Goal: Transaction & Acquisition: Purchase product/service

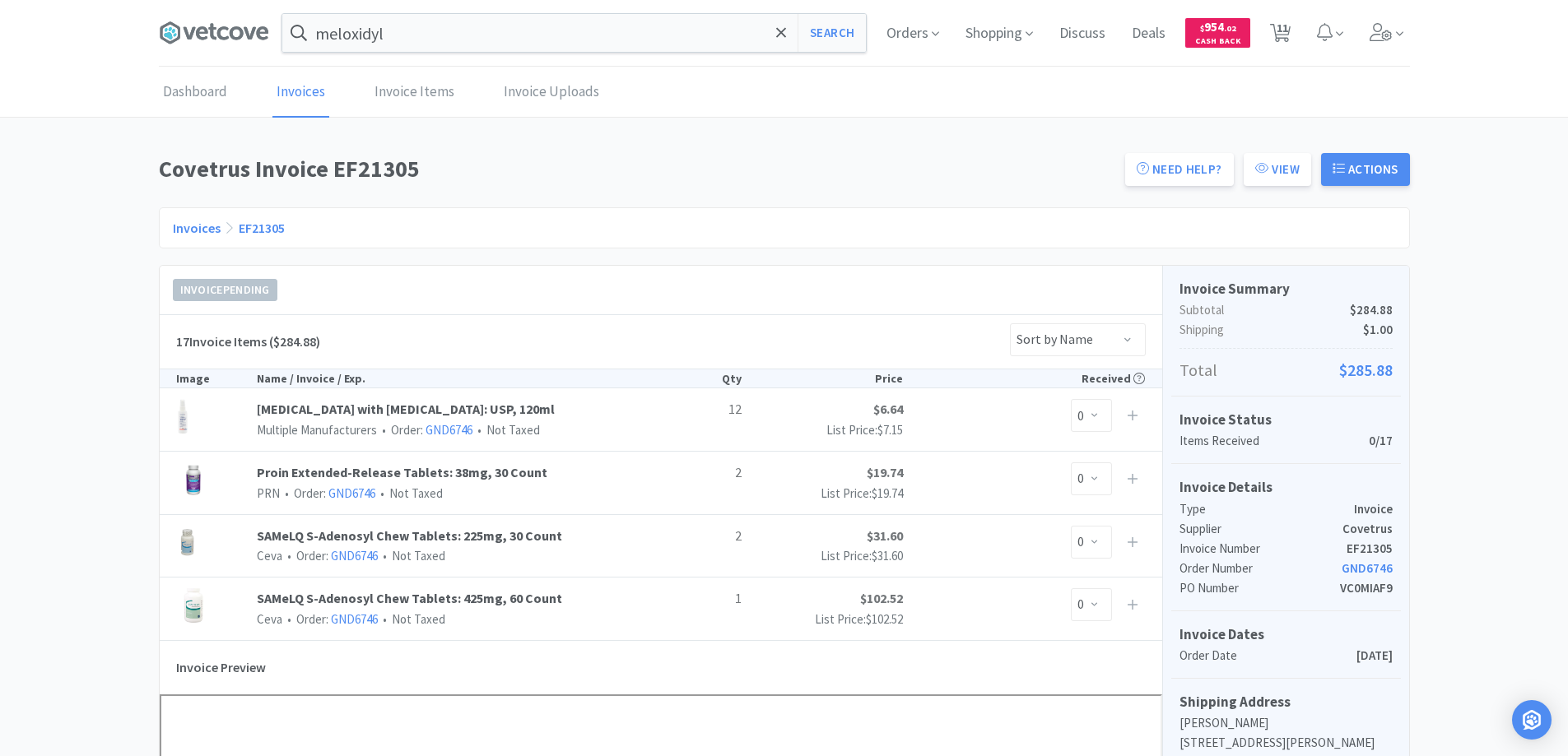
click at [220, 30] on icon at bounding box center [223, 33] width 11 height 13
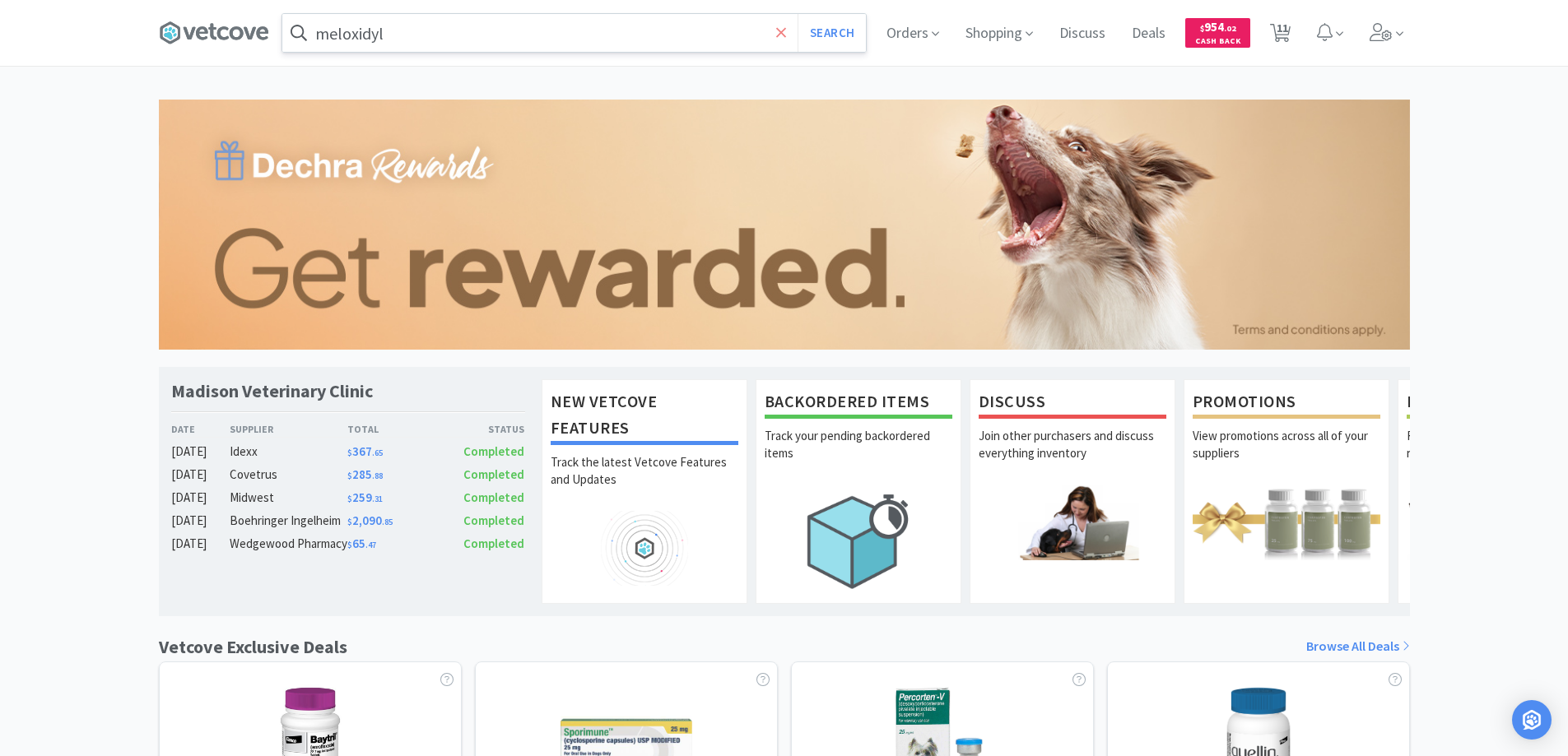
click at [778, 33] on icon at bounding box center [781, 32] width 10 height 10
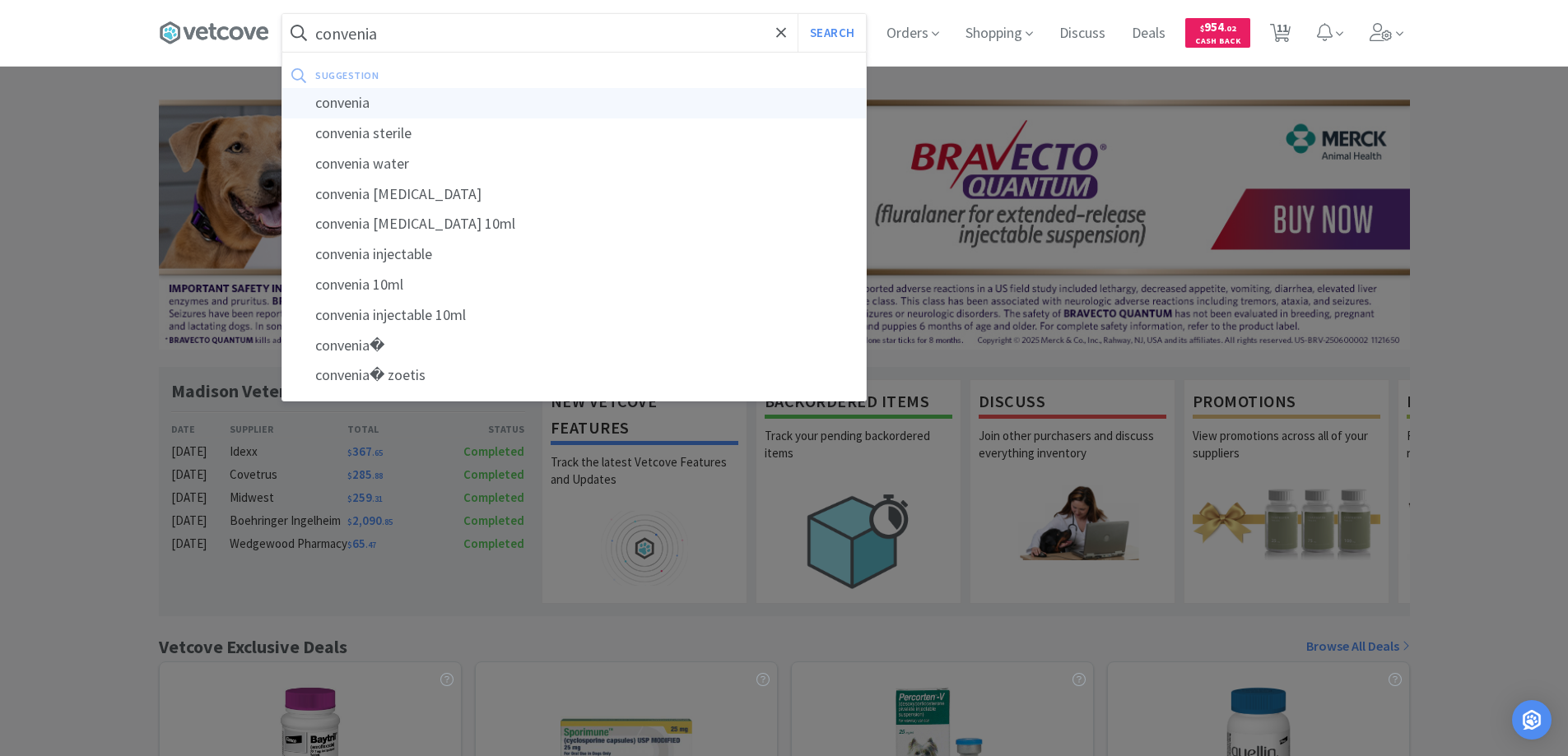
type input "convenia"
click at [335, 103] on div "convenia" at bounding box center [573, 103] width 584 height 30
select select "4"
select select "1"
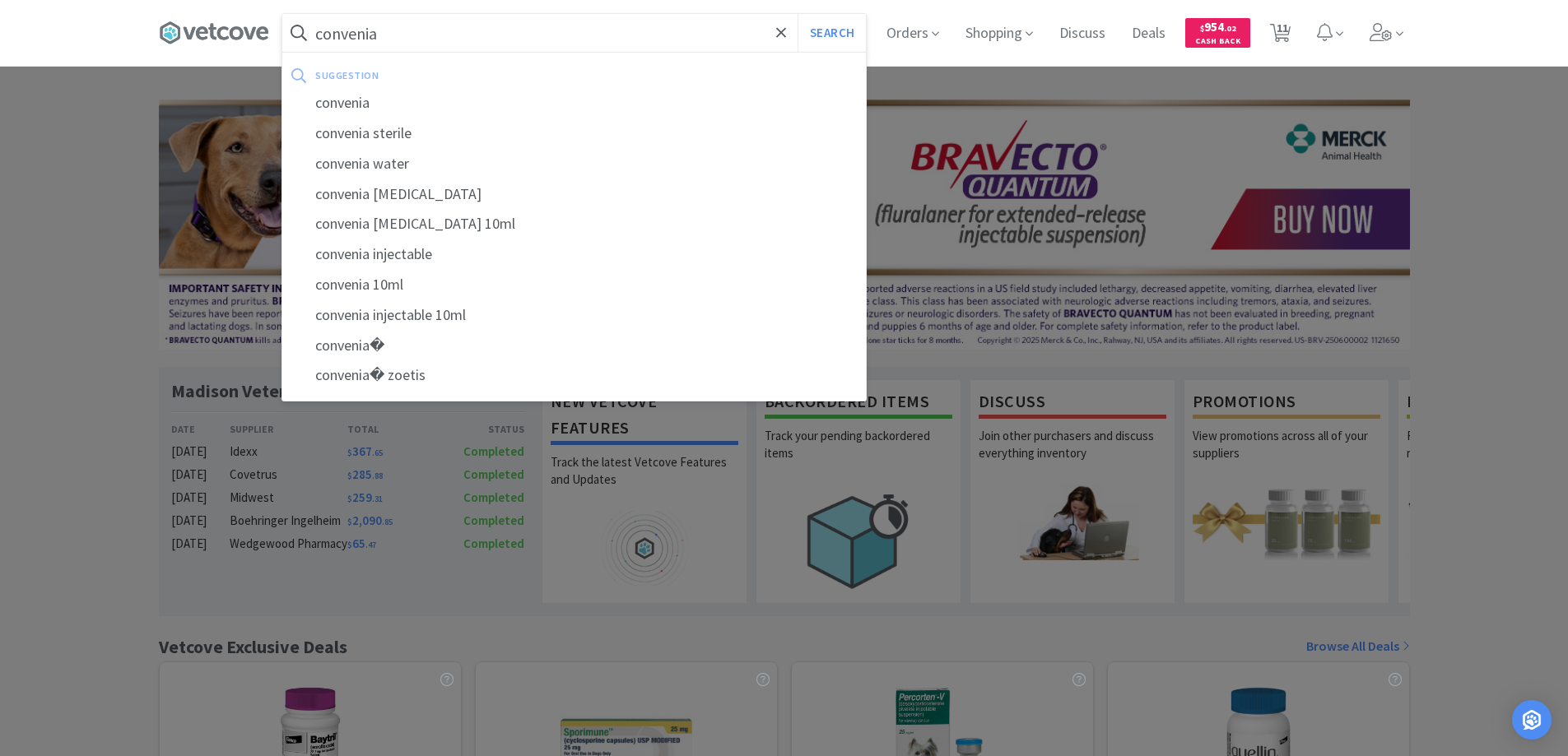
select select "1"
select select "5"
select select "2"
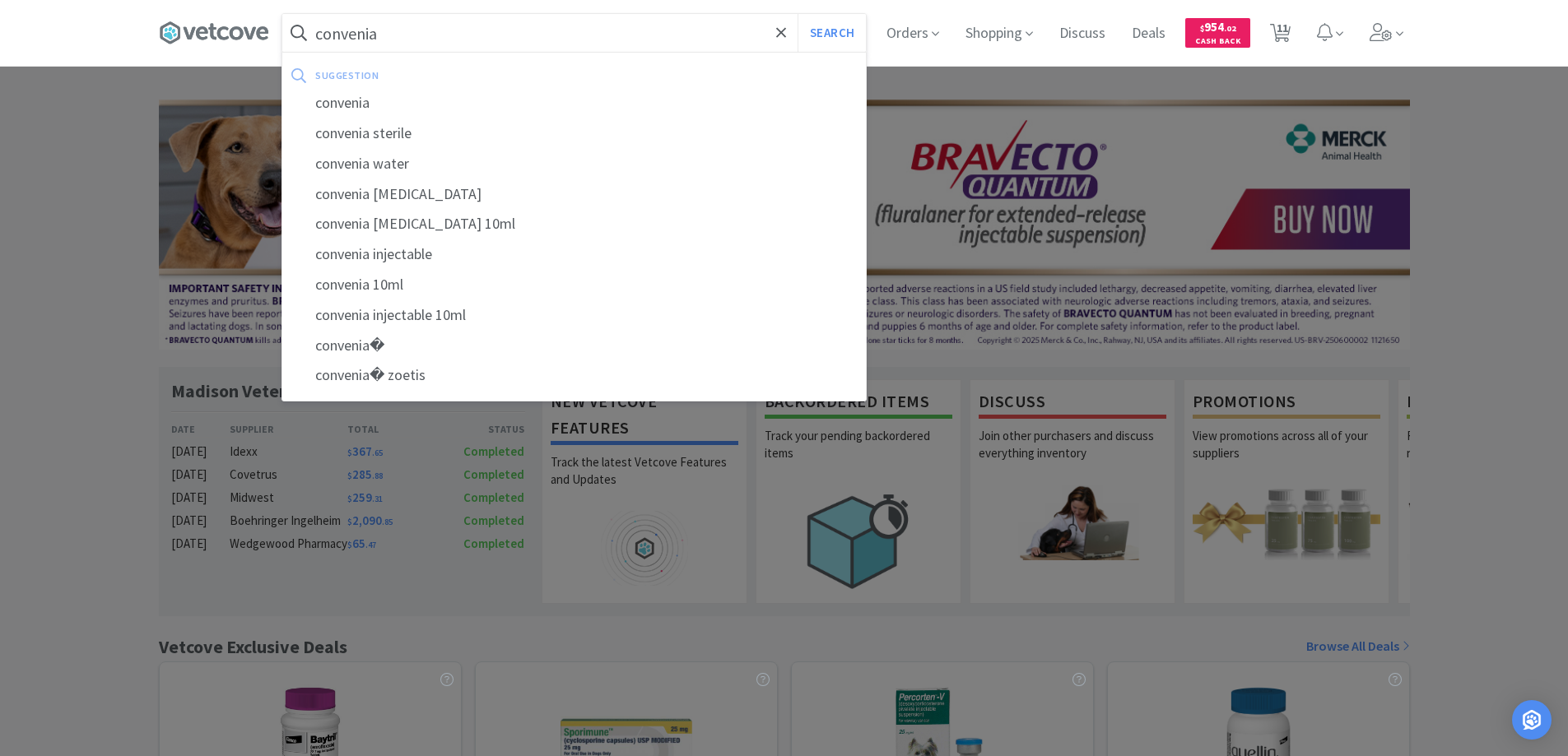
select select "1"
select select "2"
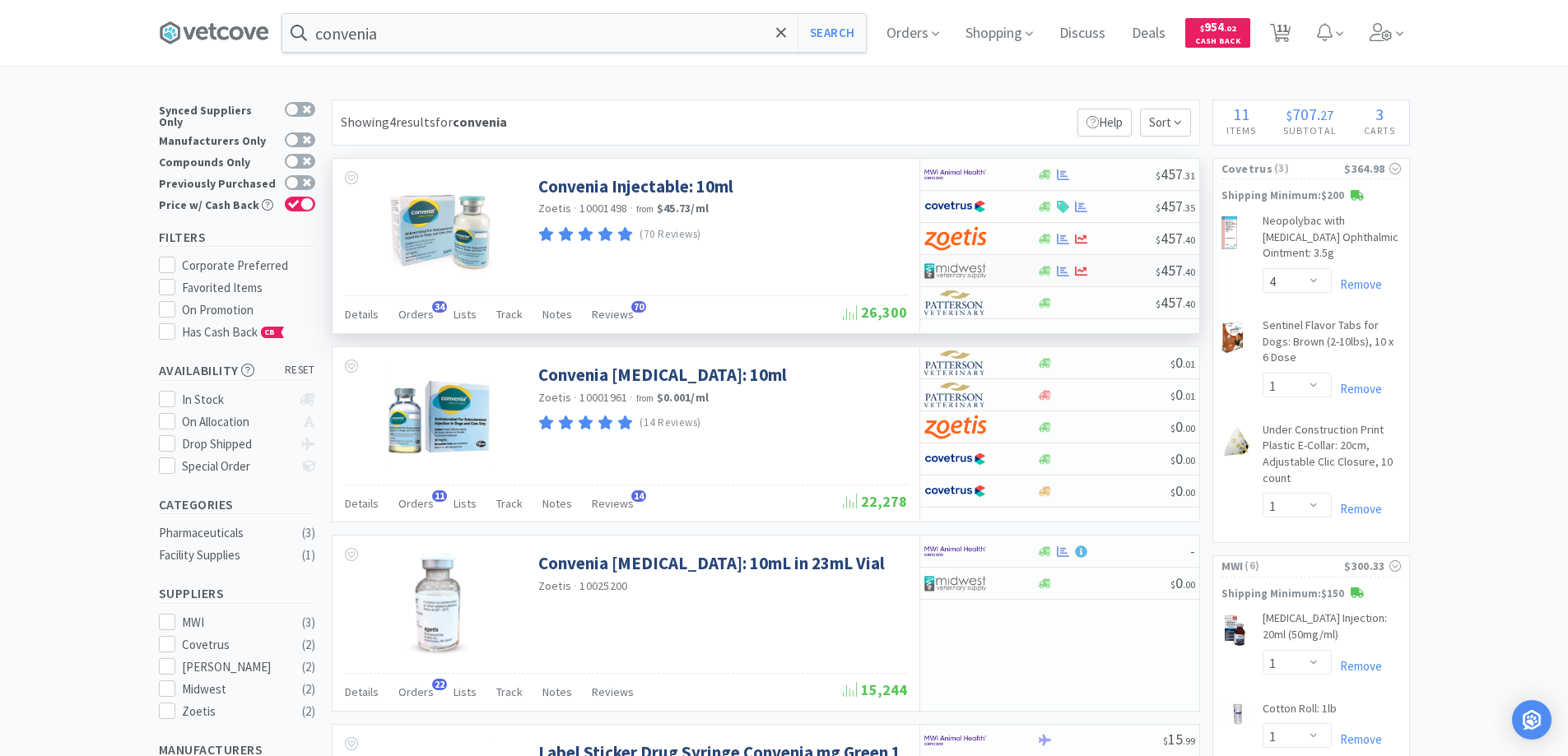
click at [1009, 273] on div at bounding box center [969, 270] width 90 height 28
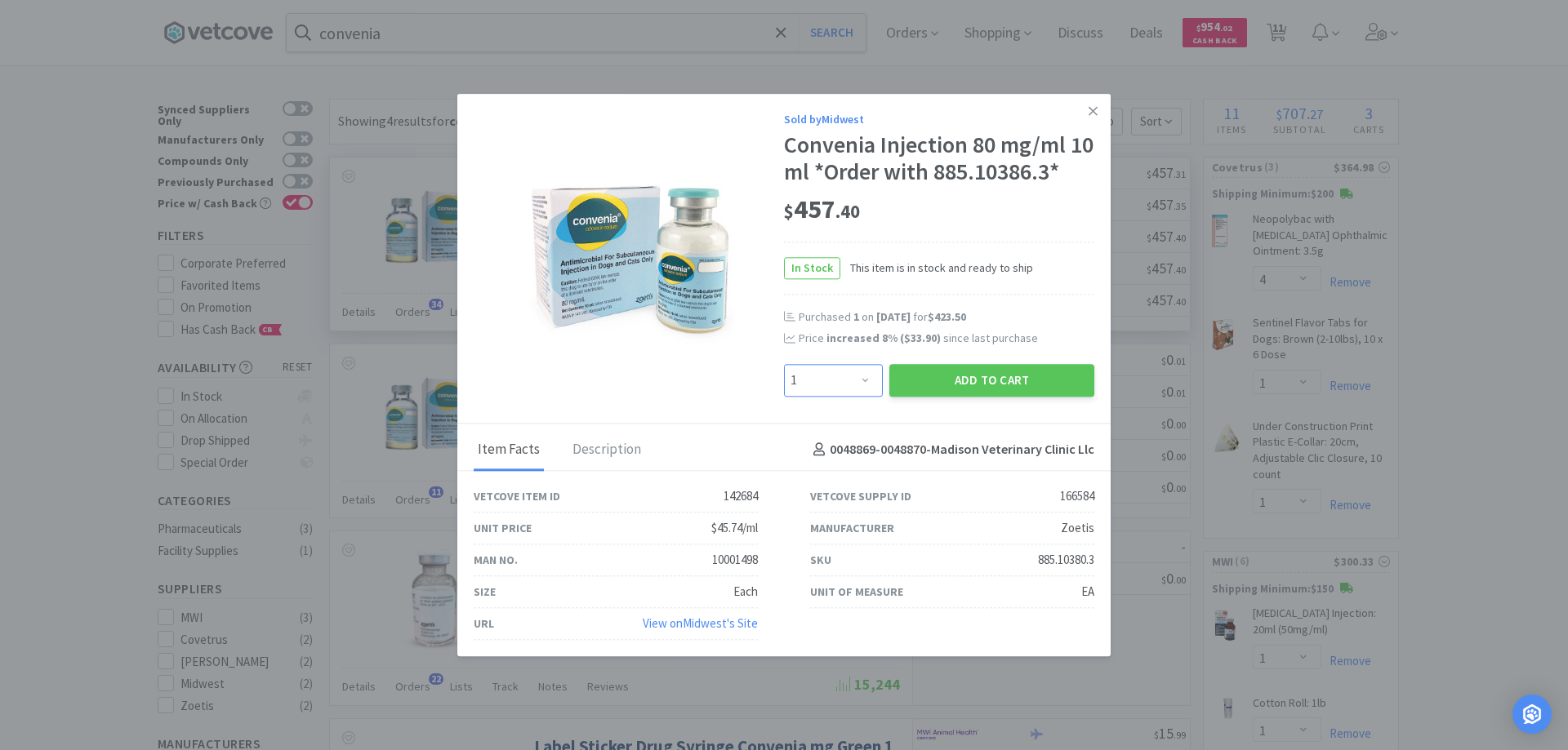
click at [865, 380] on select "Enter Quantity 1 2 3 4 5 6 7 8 9 10 11 12 13 14 15 16 17 18 19 20 Enter Quantity" at bounding box center [834, 380] width 99 height 33
select select "2"
click at [784, 364] on select "Enter Quantity 1 2 3 4 5 6 7 8 9 10 11 12 13 14 15 16 17 18 19 20 Enter Quantity" at bounding box center [834, 380] width 99 height 33
click at [971, 376] on button "Add to Cart" at bounding box center [991, 380] width 205 height 33
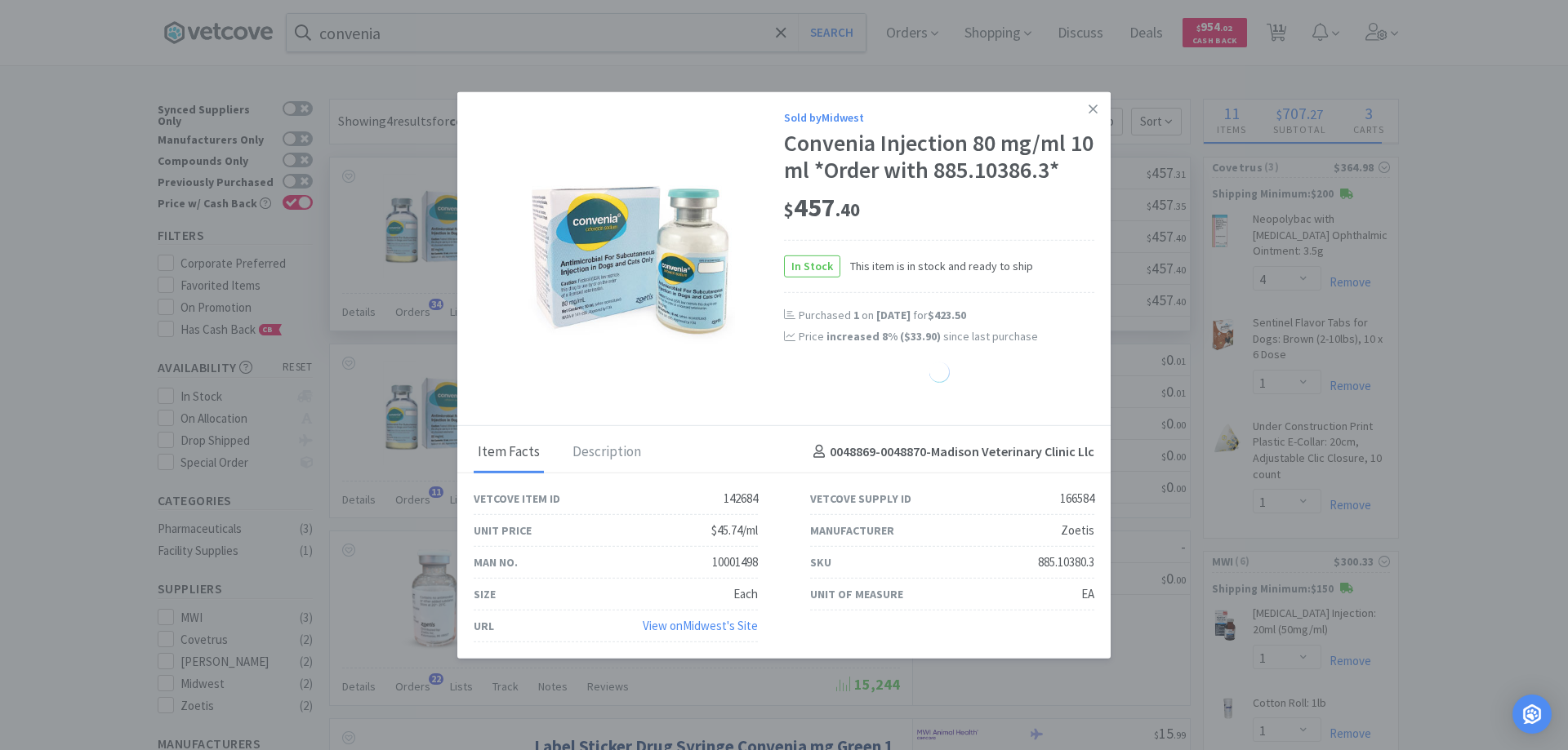
select select "2"
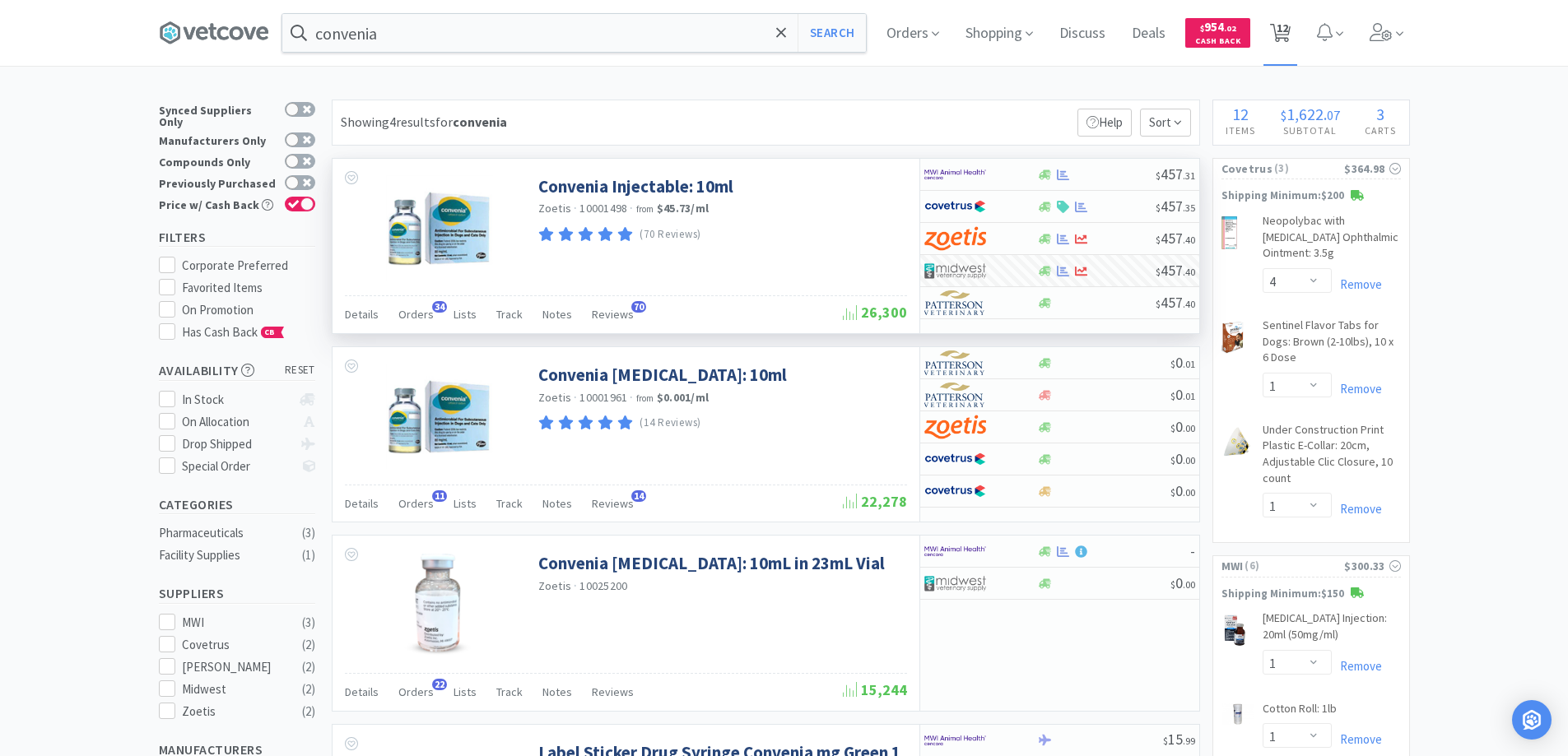
click at [1288, 28] on span "12" at bounding box center [1282, 28] width 11 height 66
select select "4"
select select "1"
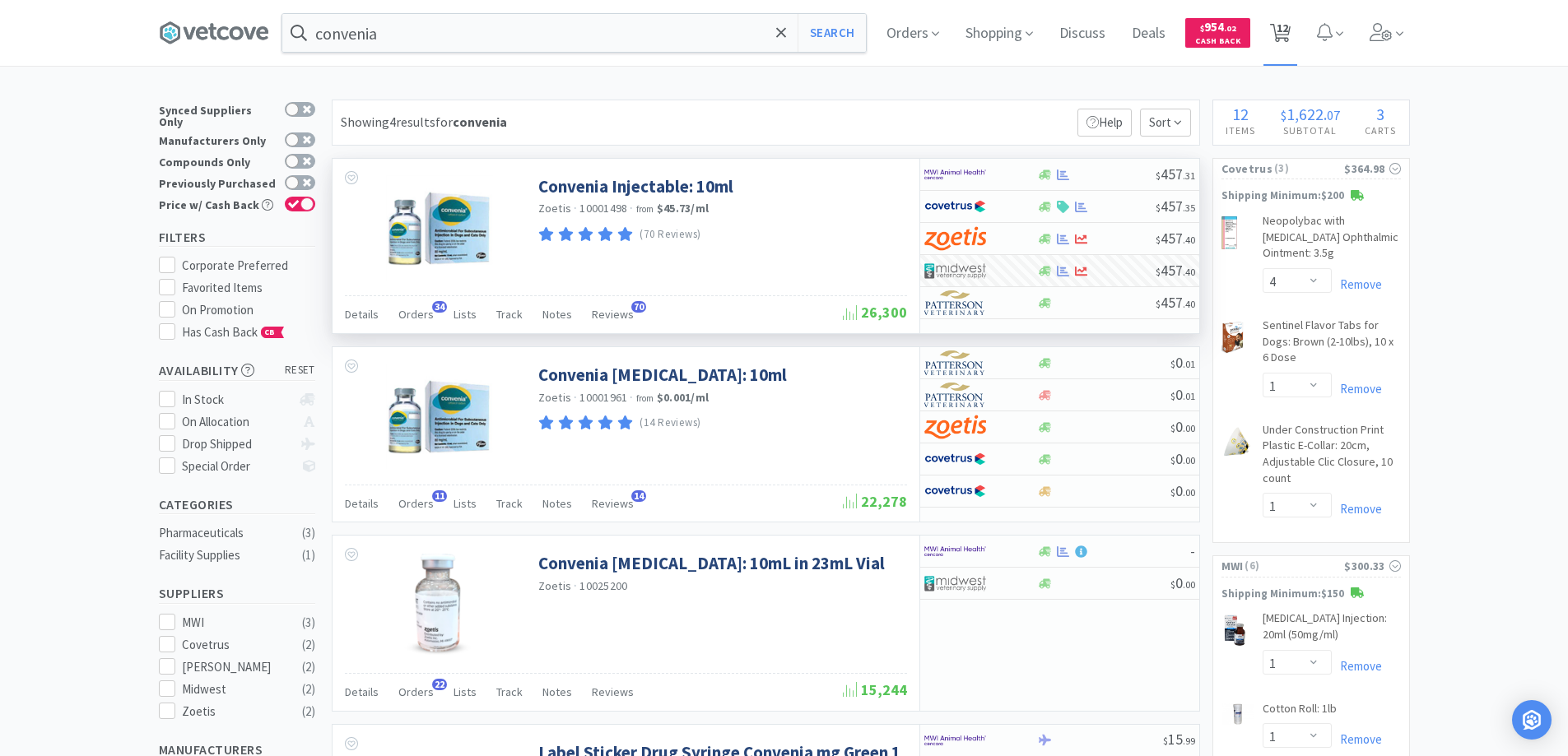
select select "1"
select select "5"
select select "2"
select select "1"
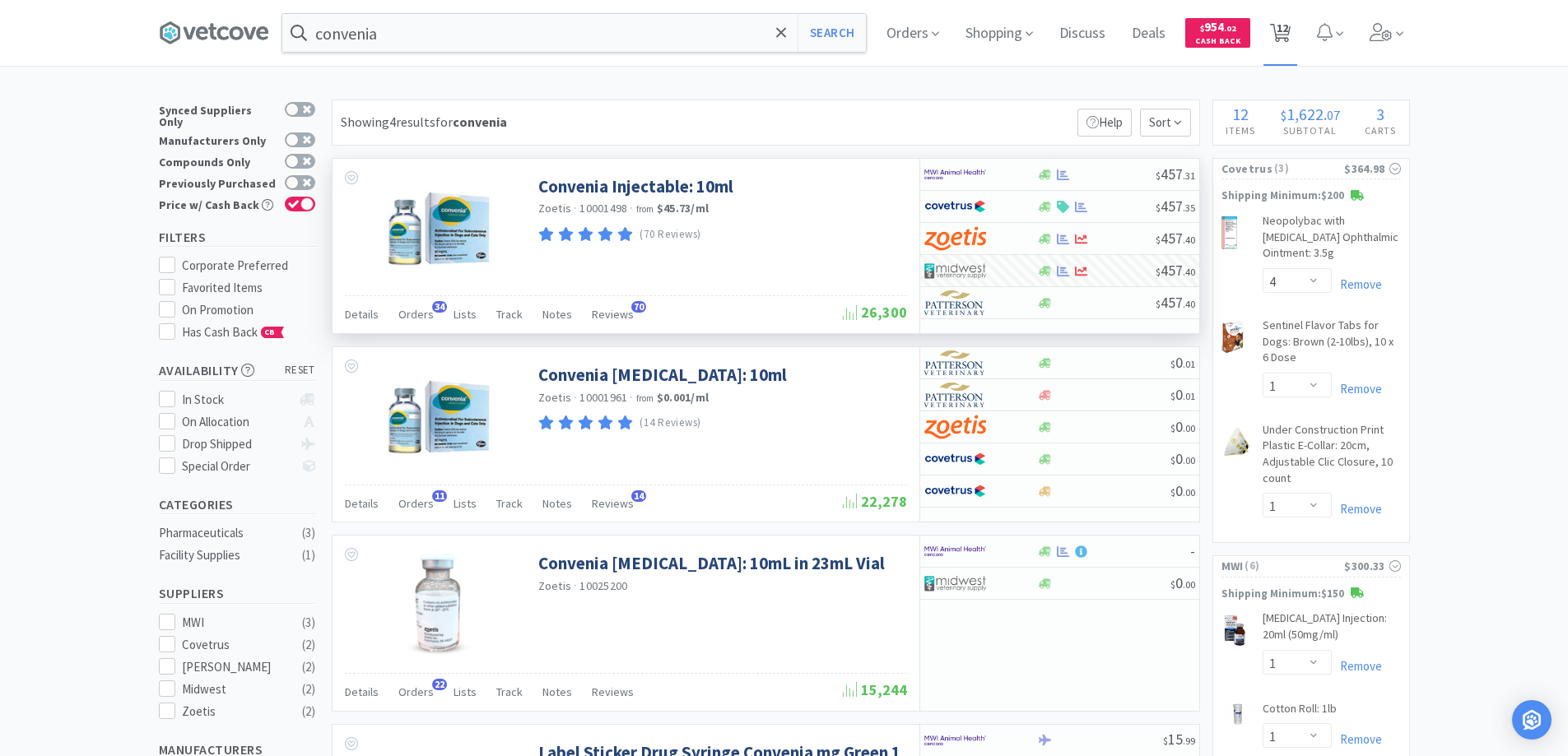
select select "2"
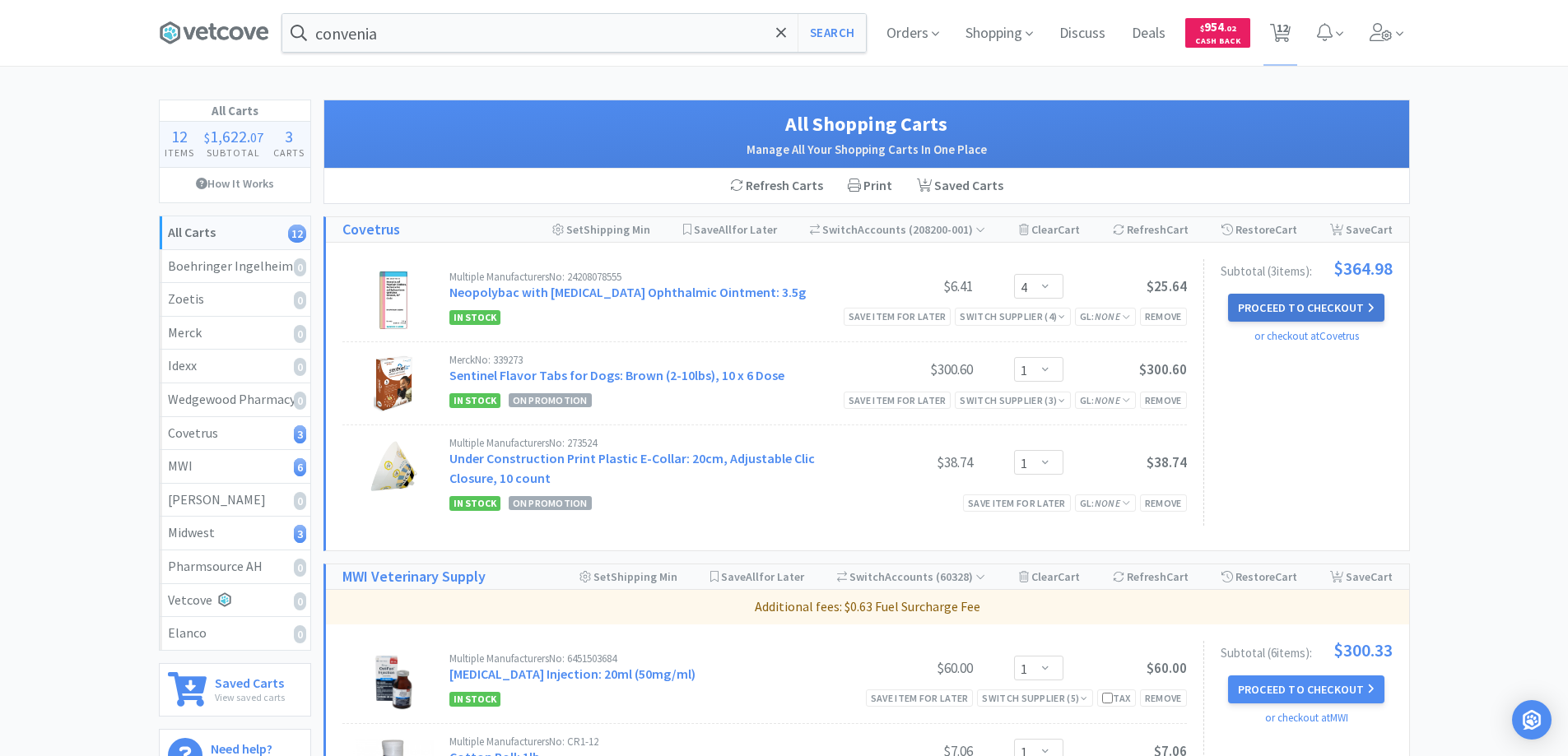
click at [1271, 307] on button "Proceed to Checkout" at bounding box center [1306, 307] width 156 height 28
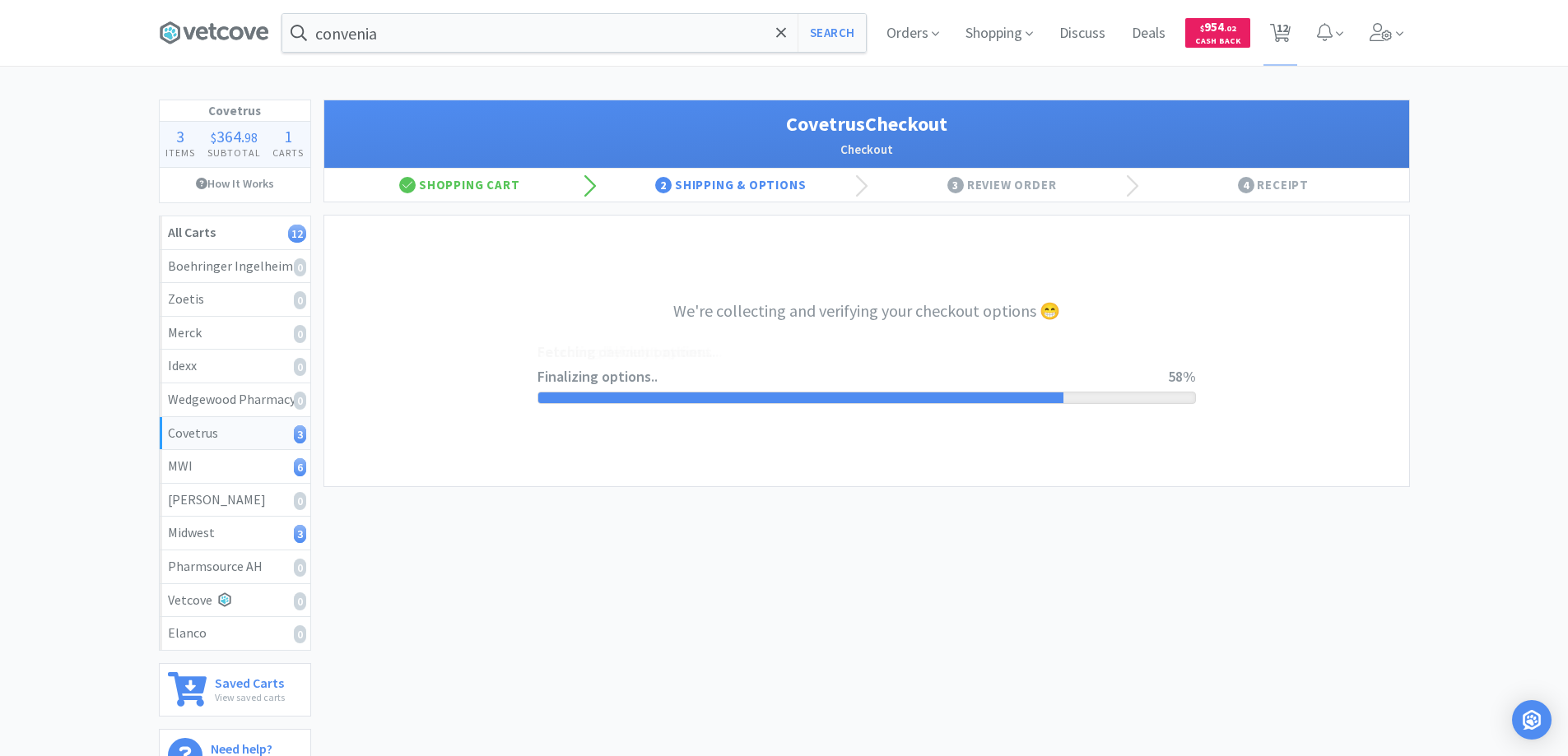
select select "ACCOUNT"
select select "cvt-standard-net"
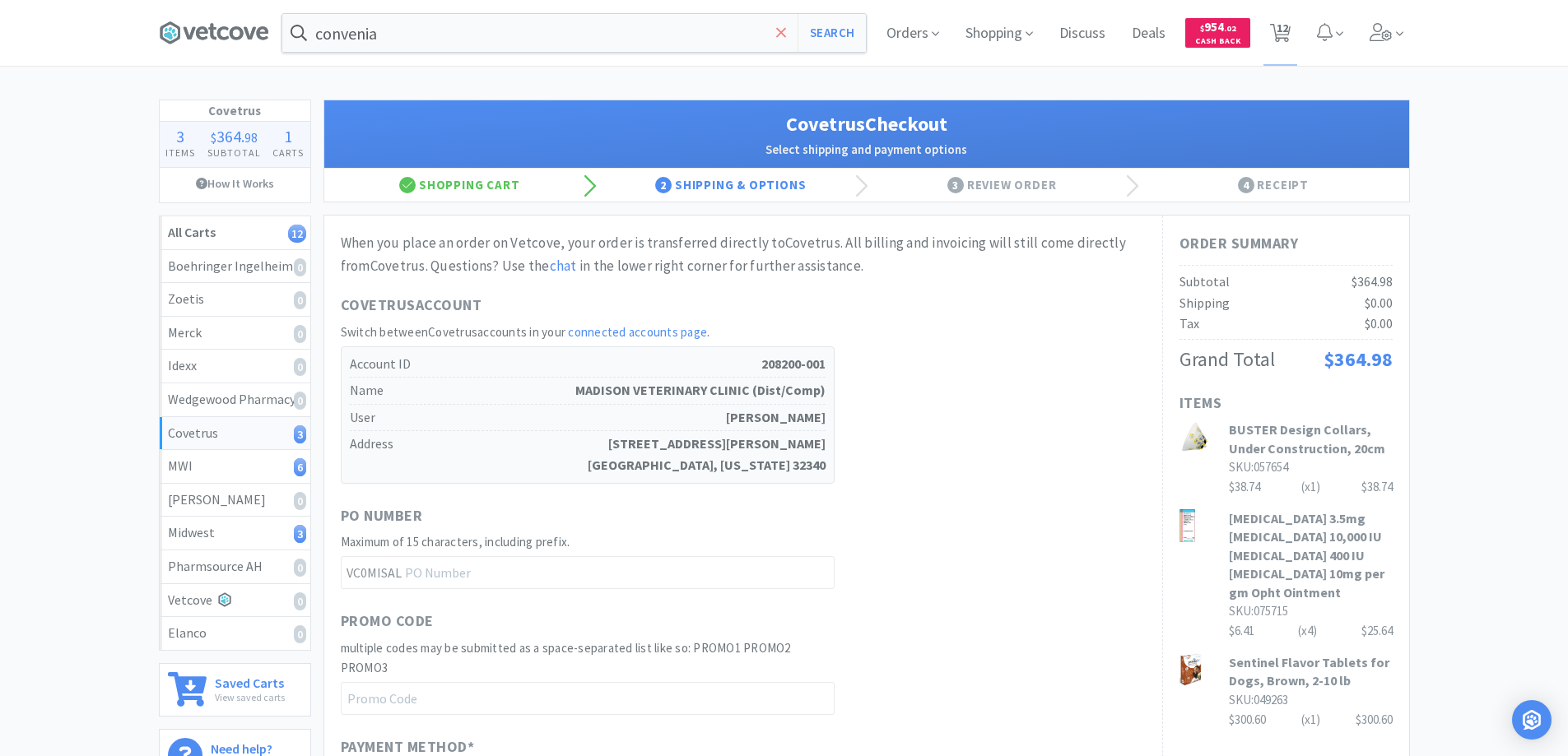
click at [776, 30] on icon at bounding box center [781, 32] width 10 height 16
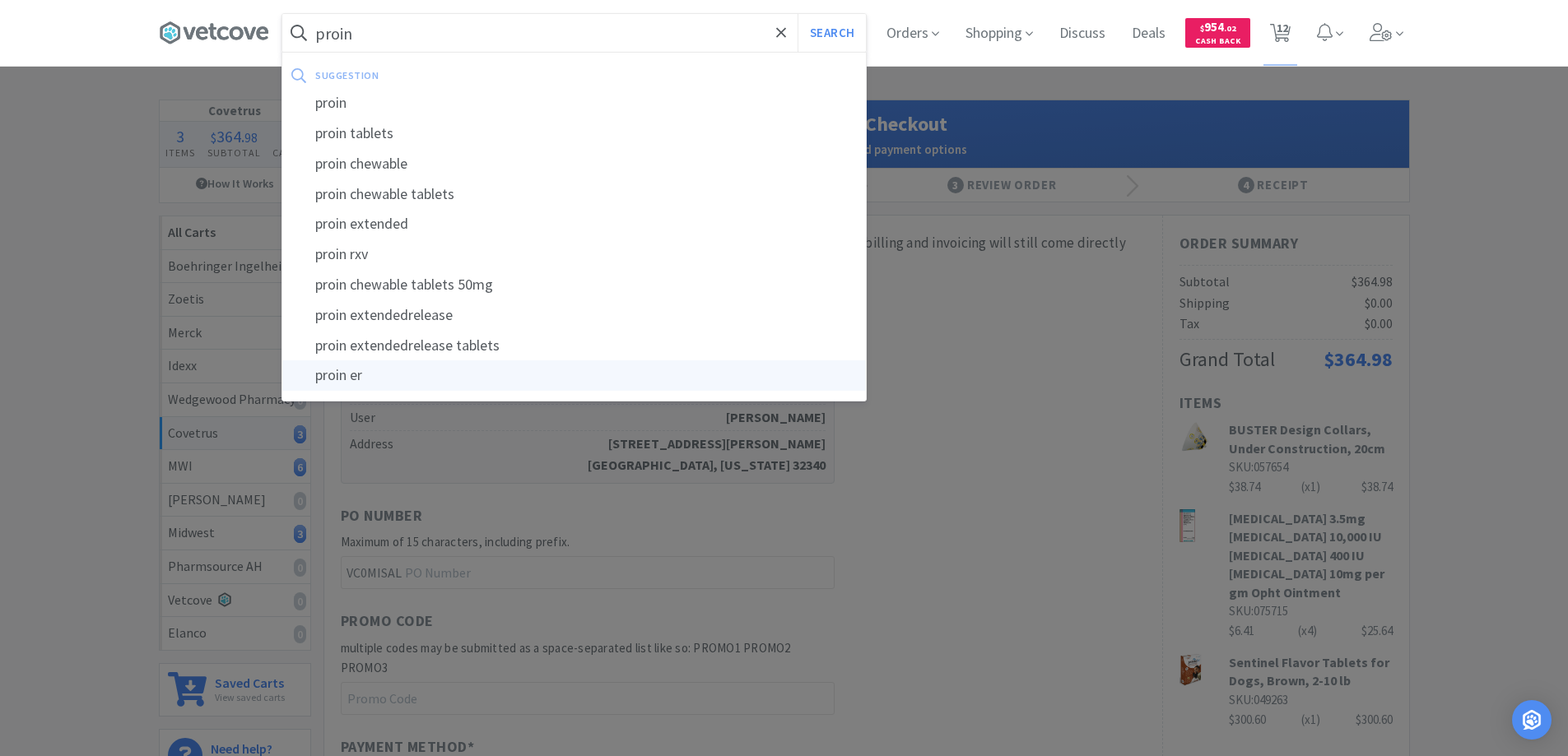
click at [344, 374] on div "proin er" at bounding box center [573, 375] width 584 height 30
type input "proin er"
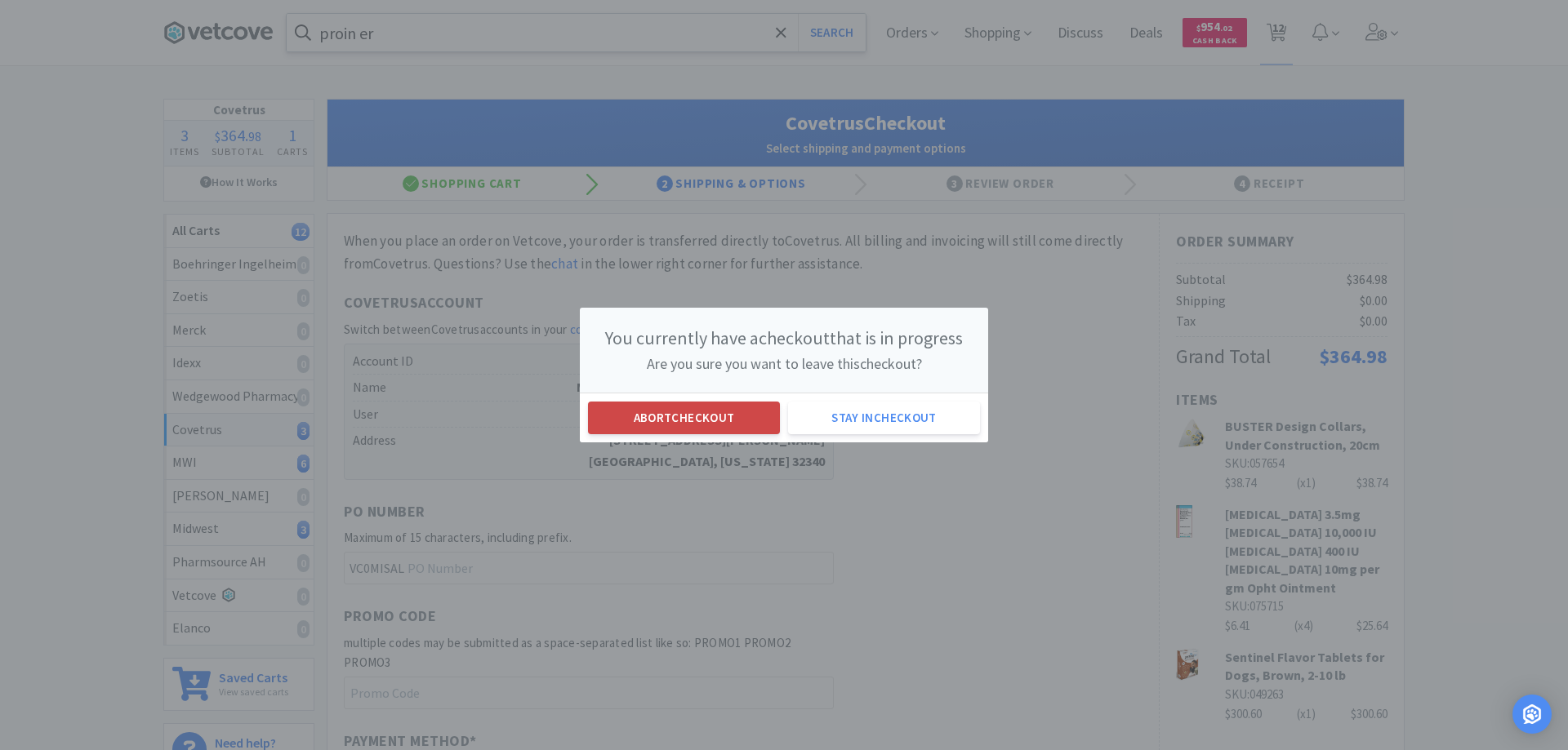
click at [714, 418] on button "Abort checkout" at bounding box center [683, 418] width 192 height 33
select select "4"
select select "1"
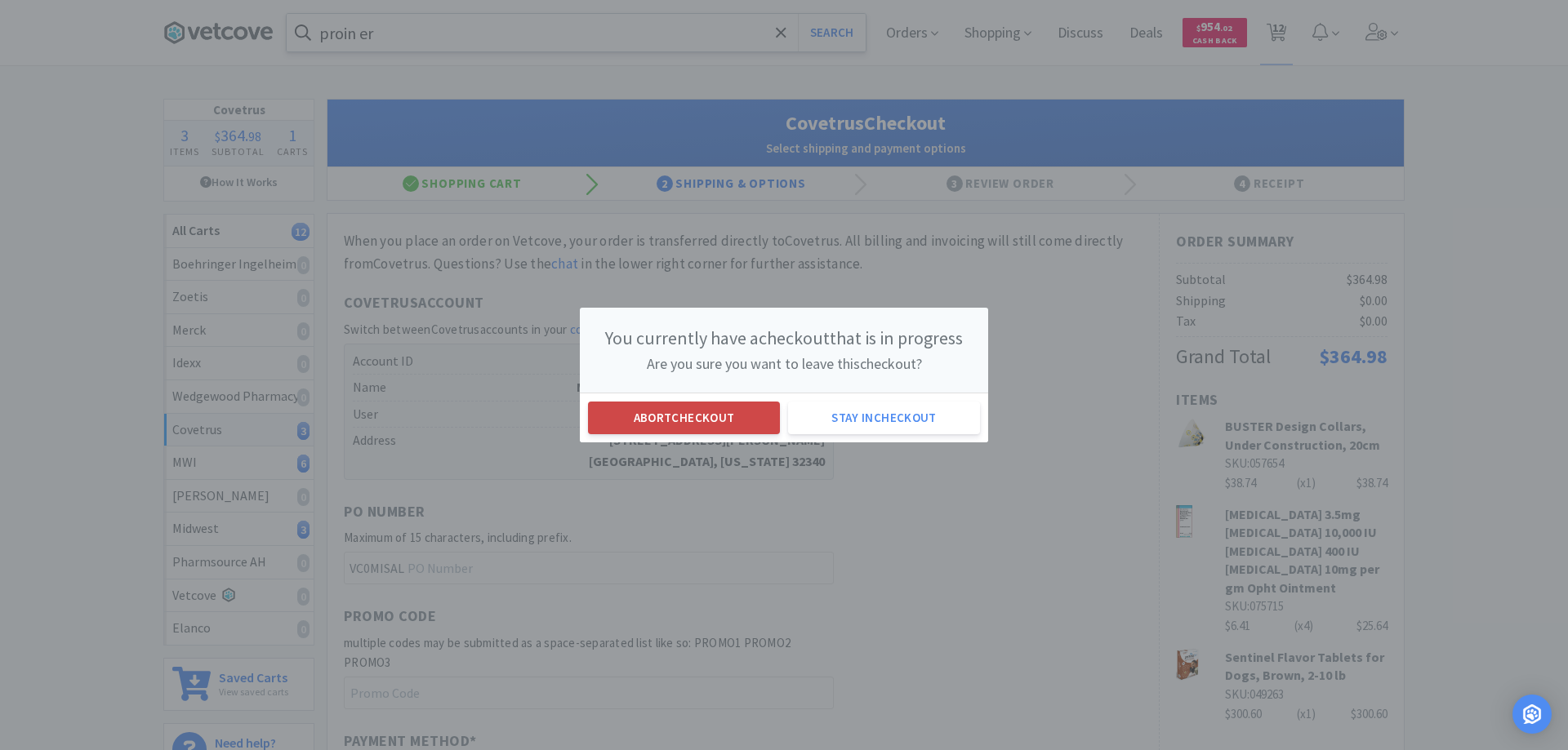
select select "1"
select select "5"
select select "2"
select select "1"
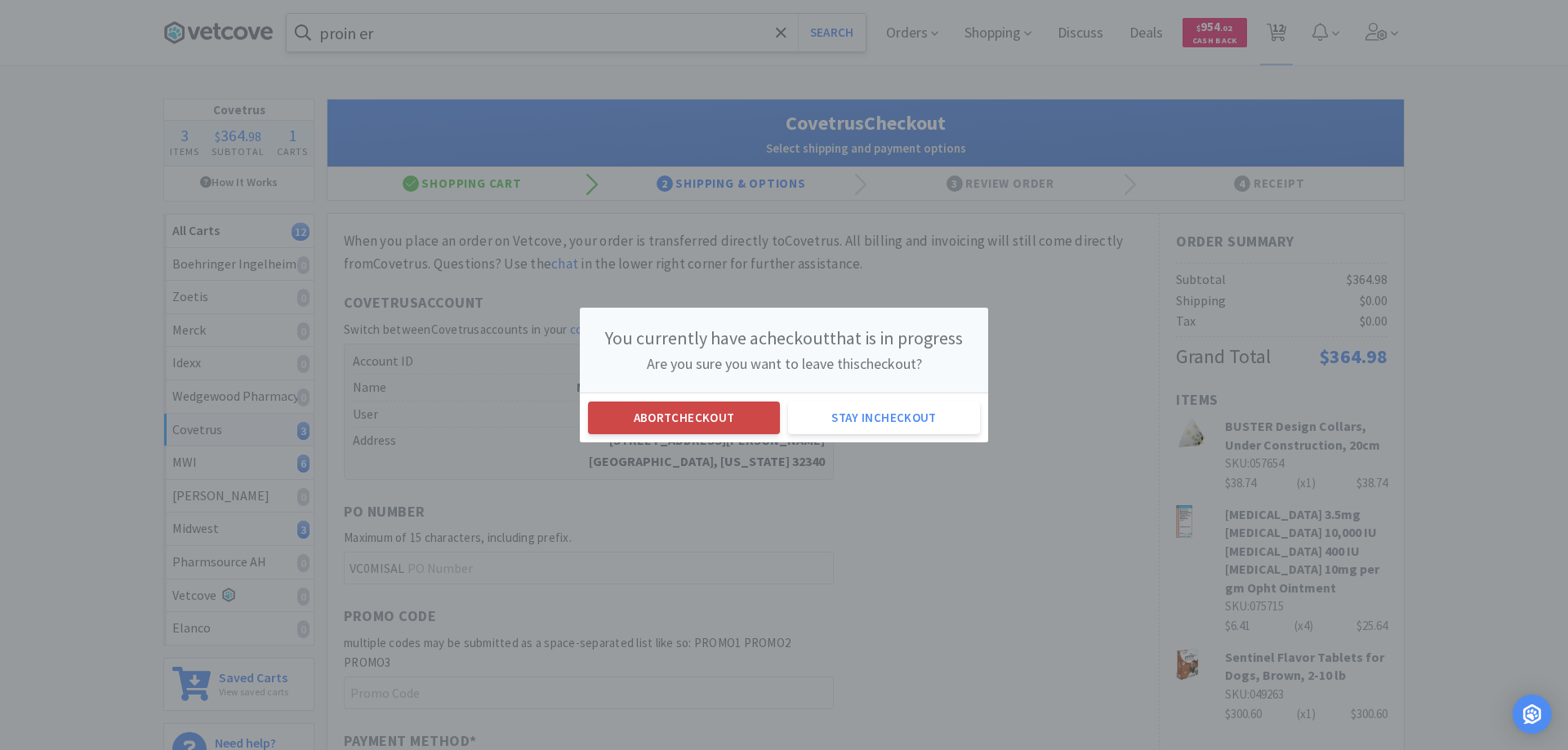
select select "2"
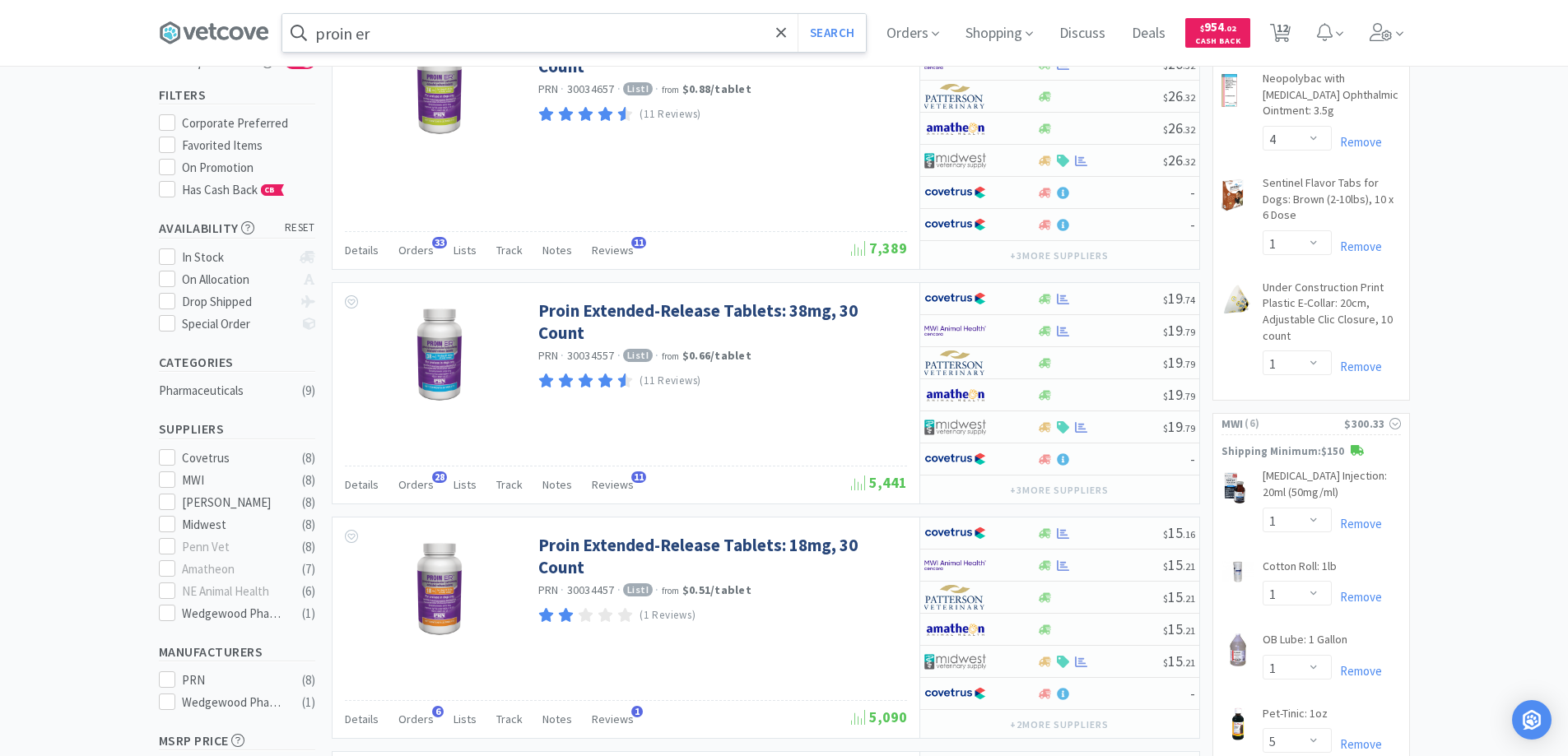
scroll to position [165, 0]
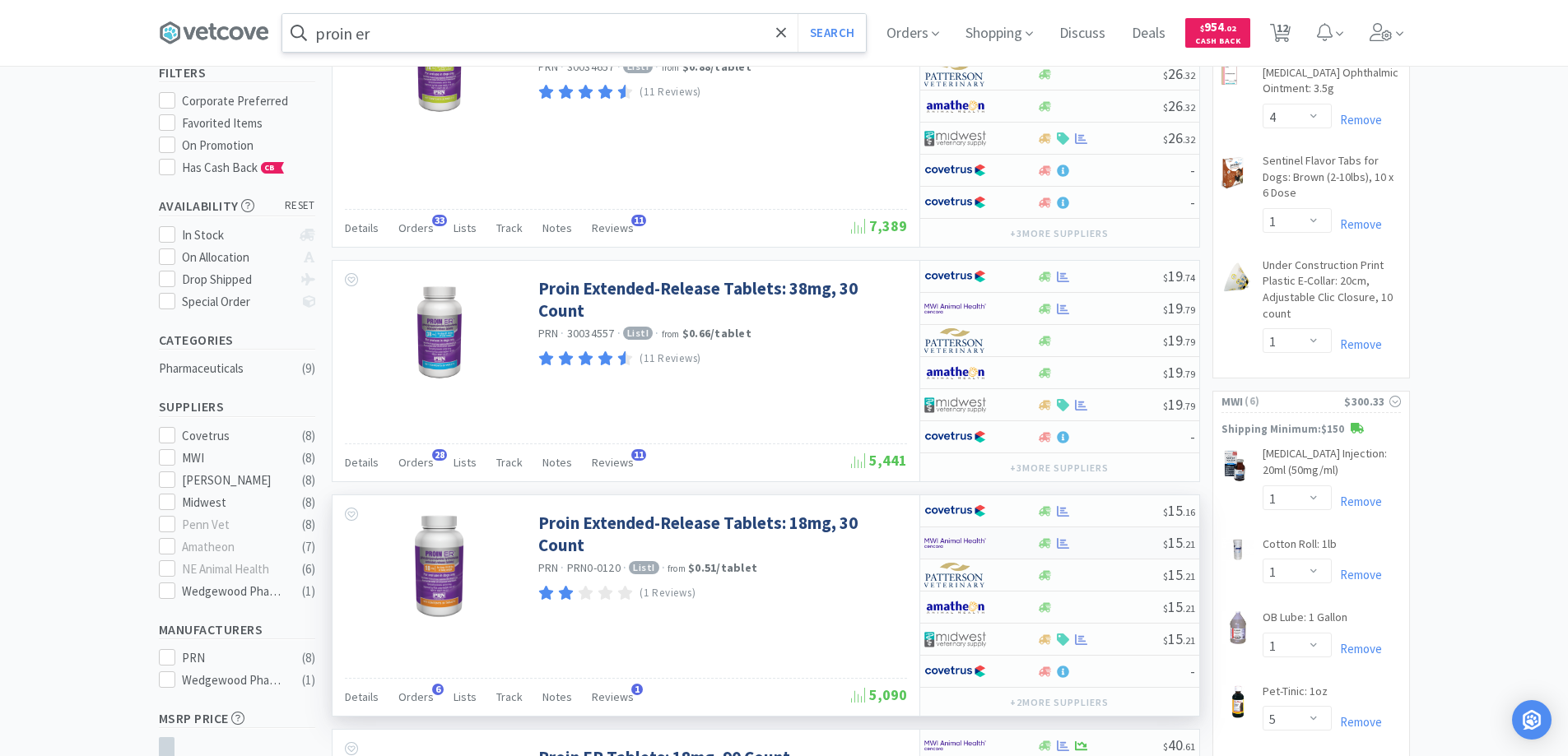
click at [1001, 542] on div at bounding box center [969, 543] width 90 height 28
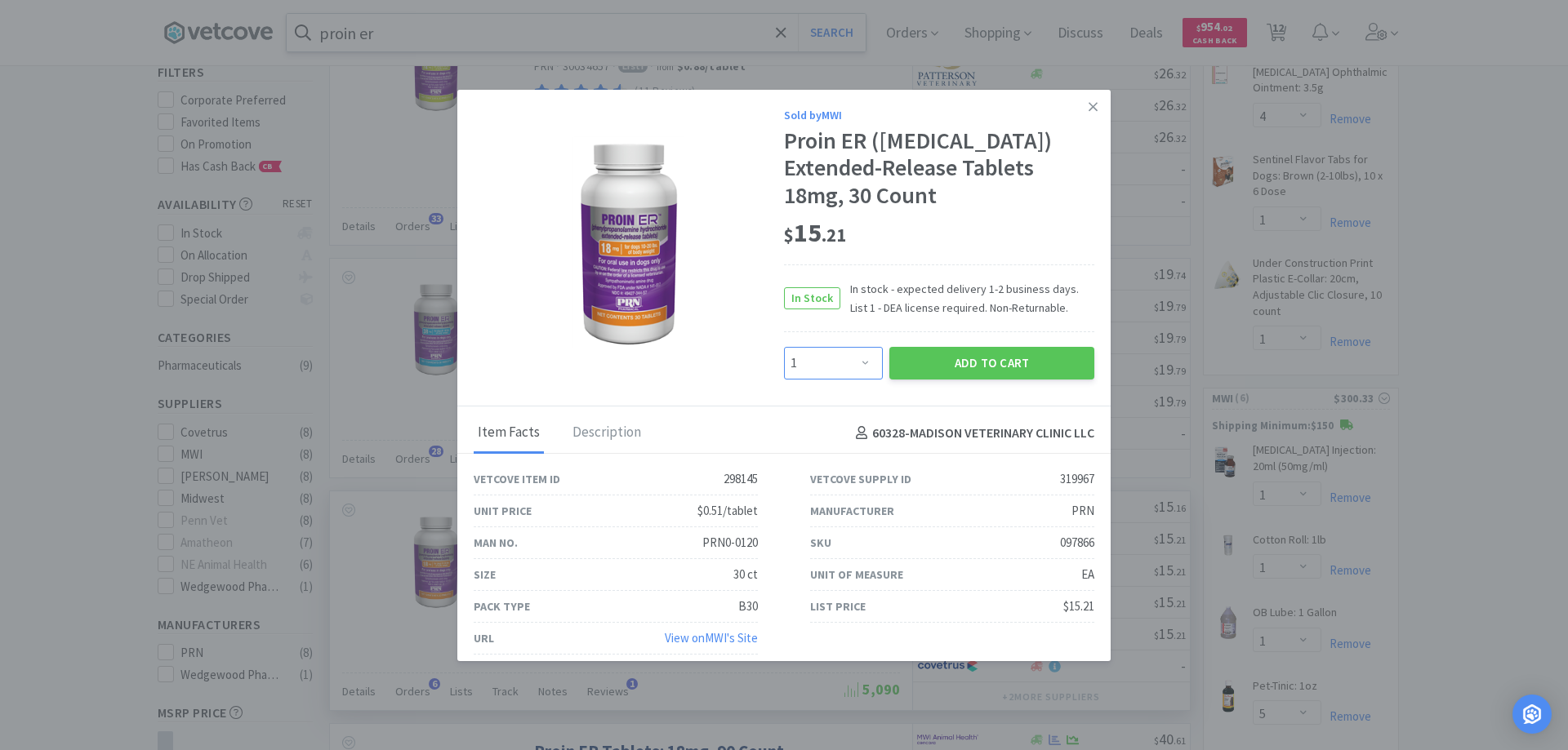
click at [856, 380] on select "Enter Quantity 1 2 3 4 5 6 7 8 9 10 11 12 13 14 15 16 17 18 19 20 Enter Quantity" at bounding box center [834, 363] width 99 height 33
select select "2"
click at [784, 380] on select "Enter Quantity 1 2 3 4 5 6 7 8 9 10 11 12 13 14 15 16 17 18 19 20 Enter Quantity" at bounding box center [834, 363] width 99 height 33
click at [961, 380] on button "Add to Cart" at bounding box center [991, 363] width 205 height 33
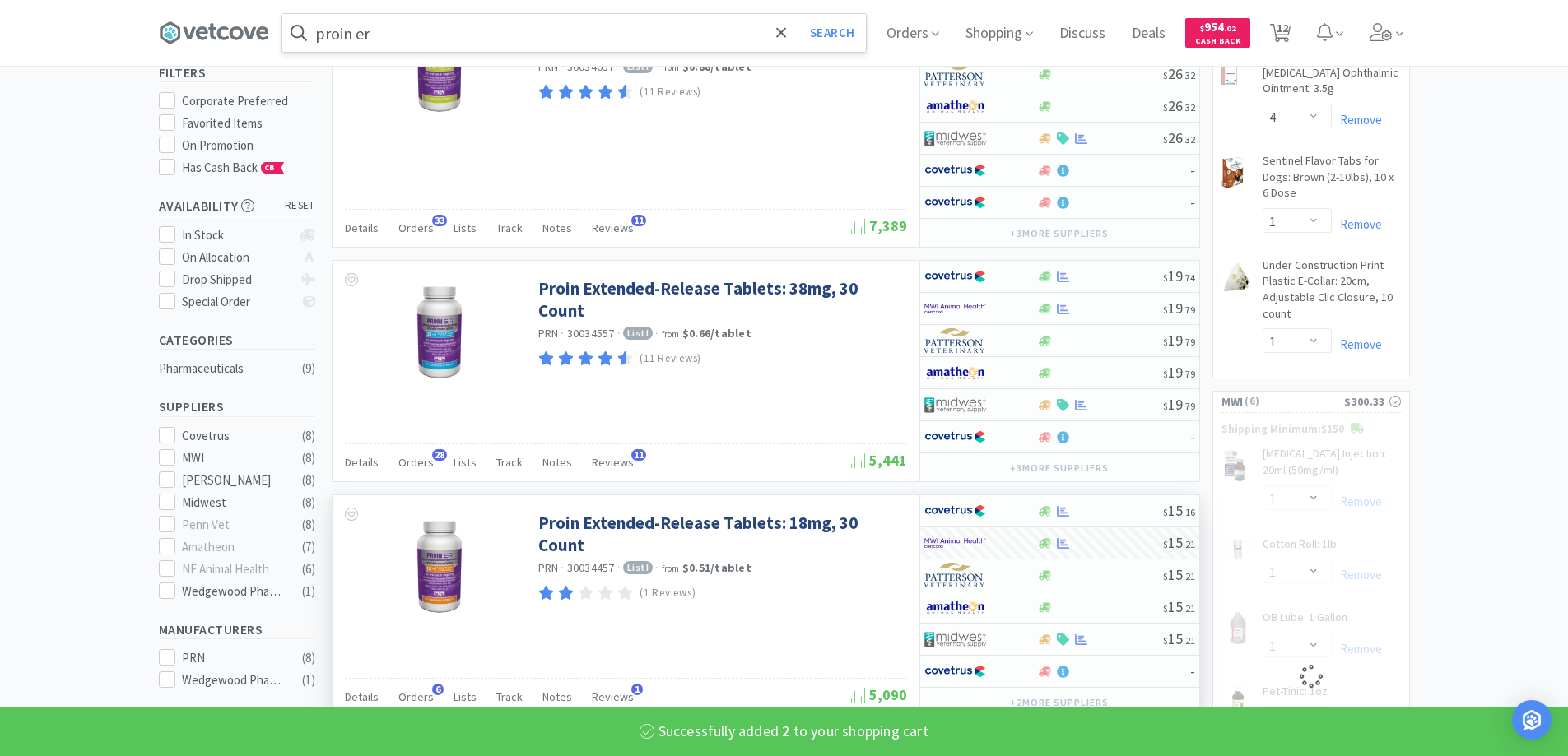
select select "2"
select select "1"
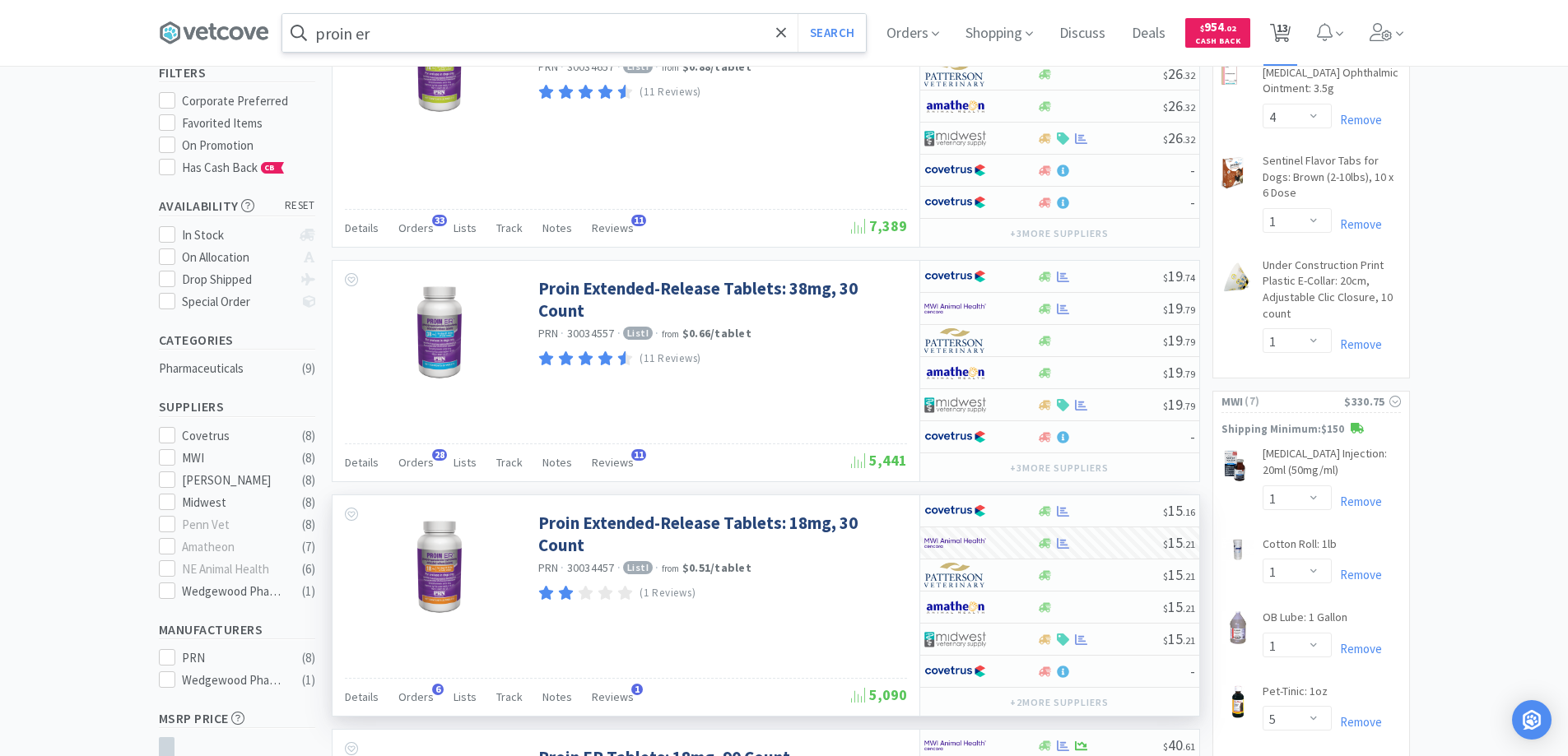
click at [1288, 37] on span "13" at bounding box center [1282, 28] width 11 height 66
select select "4"
select select "1"
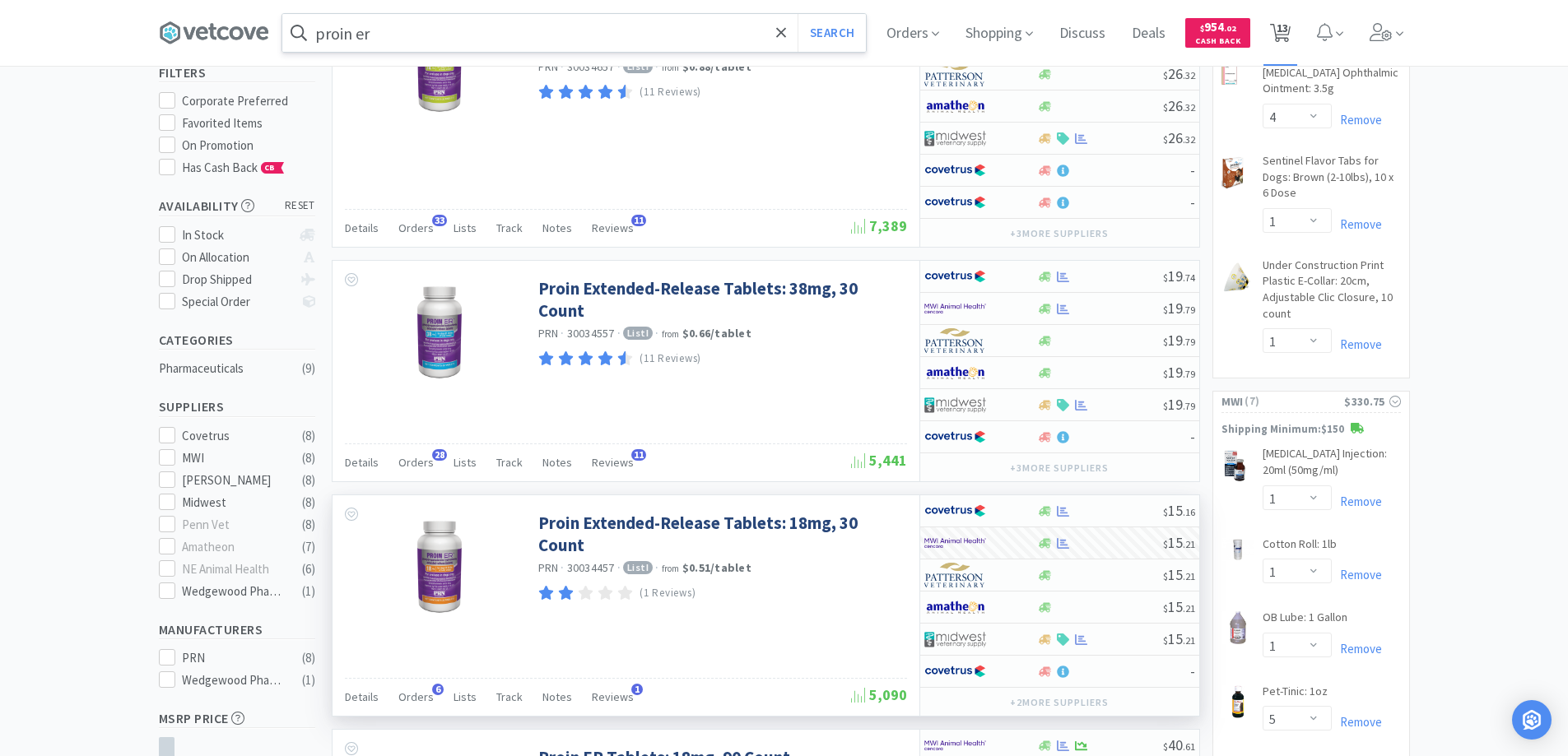
select select "1"
select select "5"
select select "2"
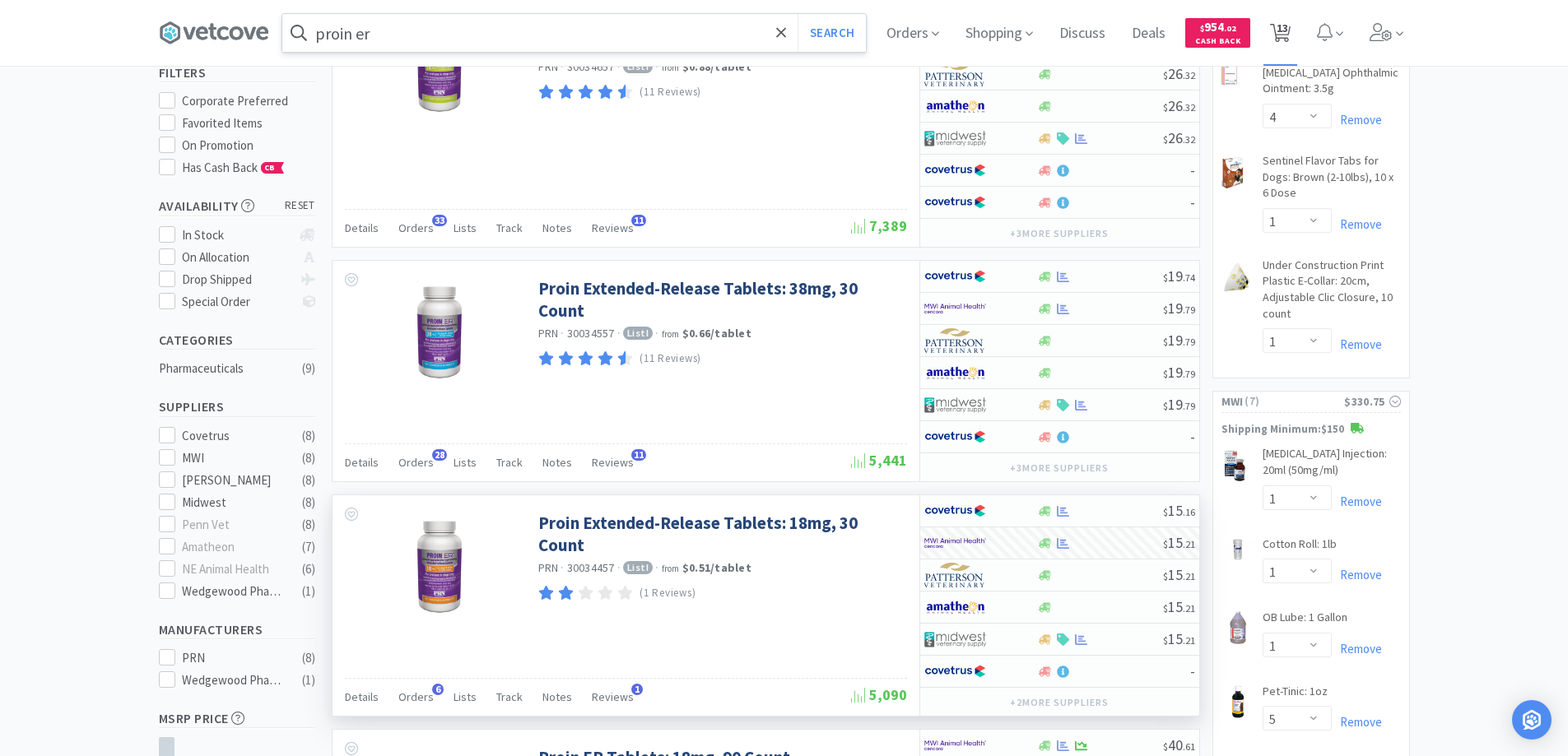
select select "1"
select select "2"
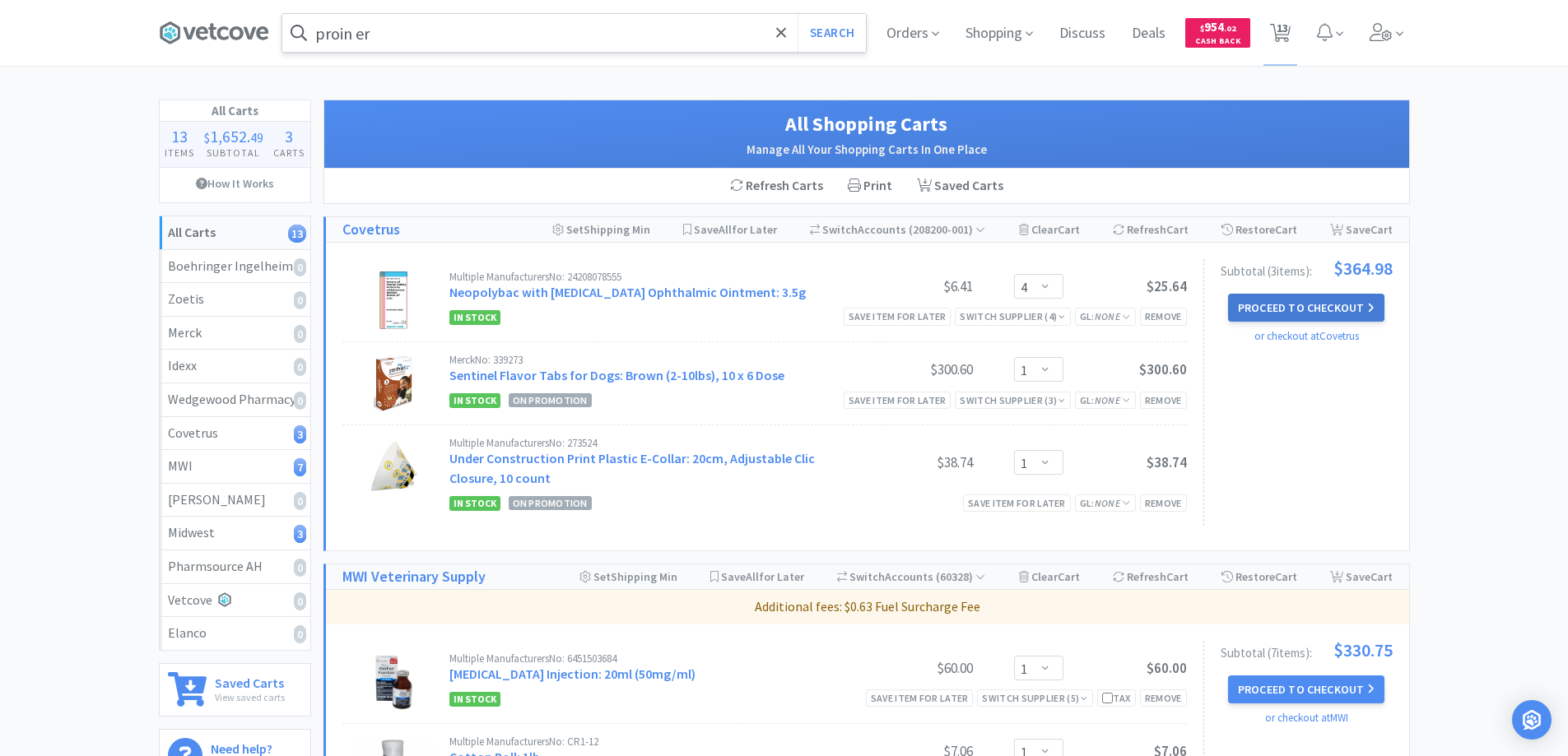
click at [1260, 304] on button "Proceed to Checkout" at bounding box center [1306, 307] width 156 height 28
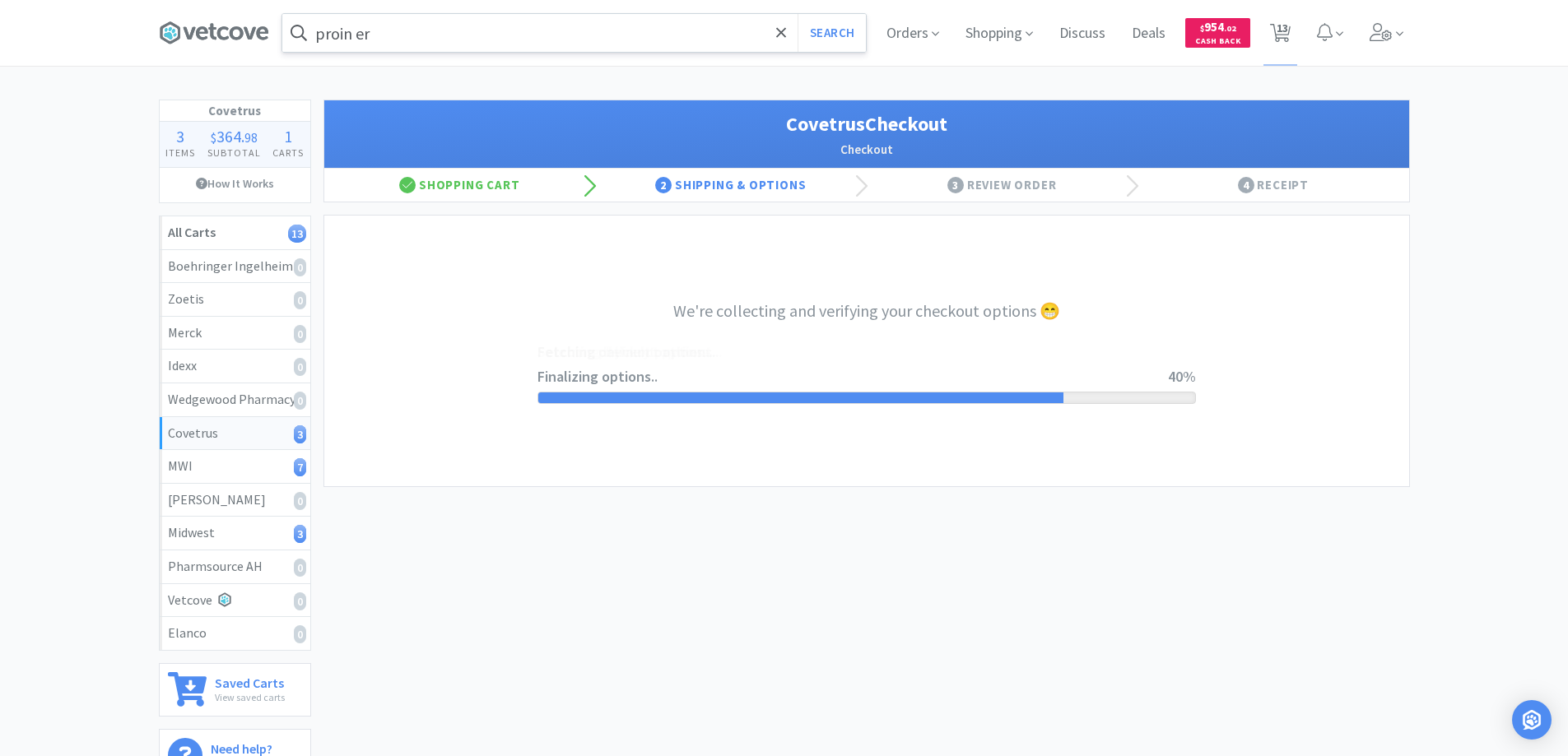
select select "ACCOUNT"
select select "cvt-standard-net"
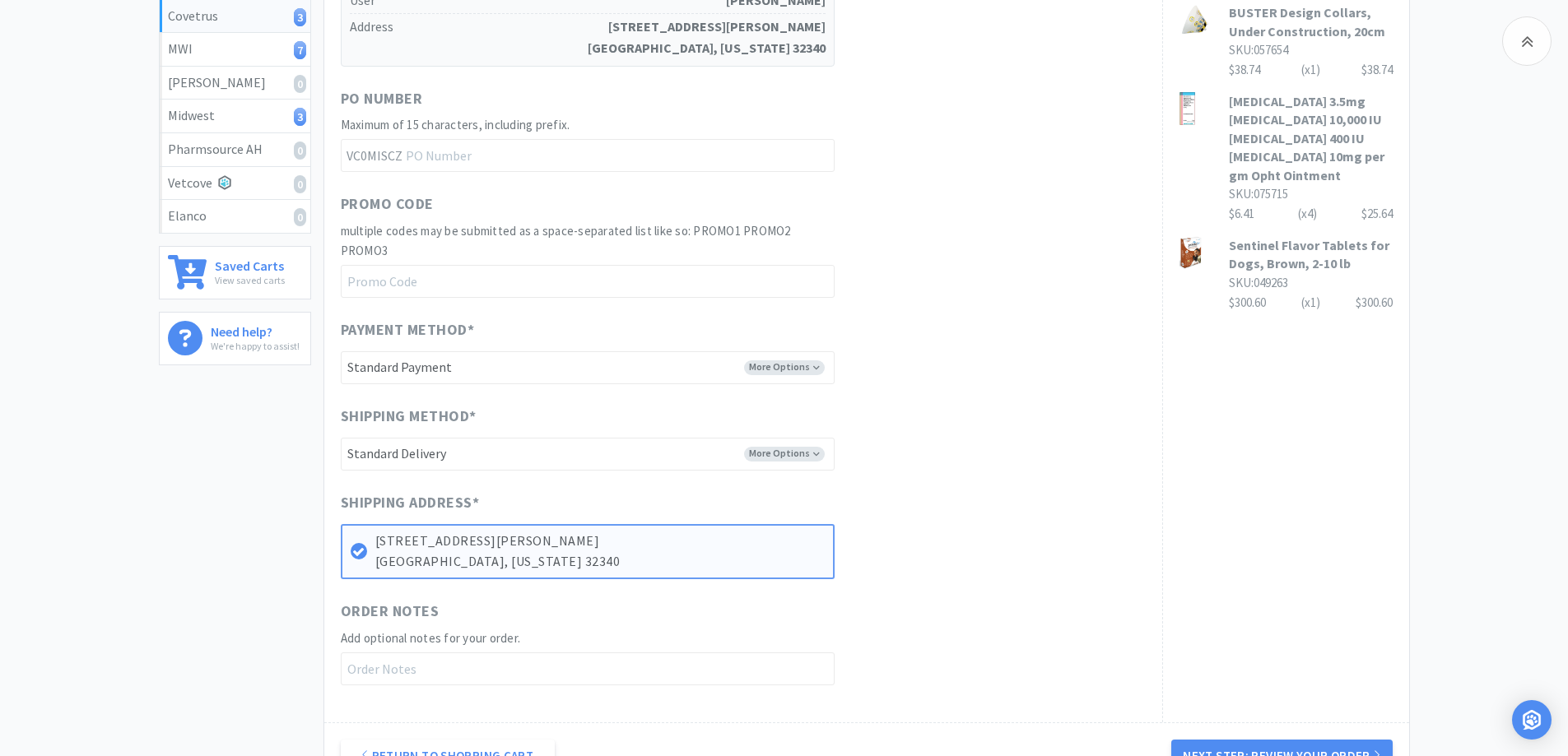
scroll to position [576, 0]
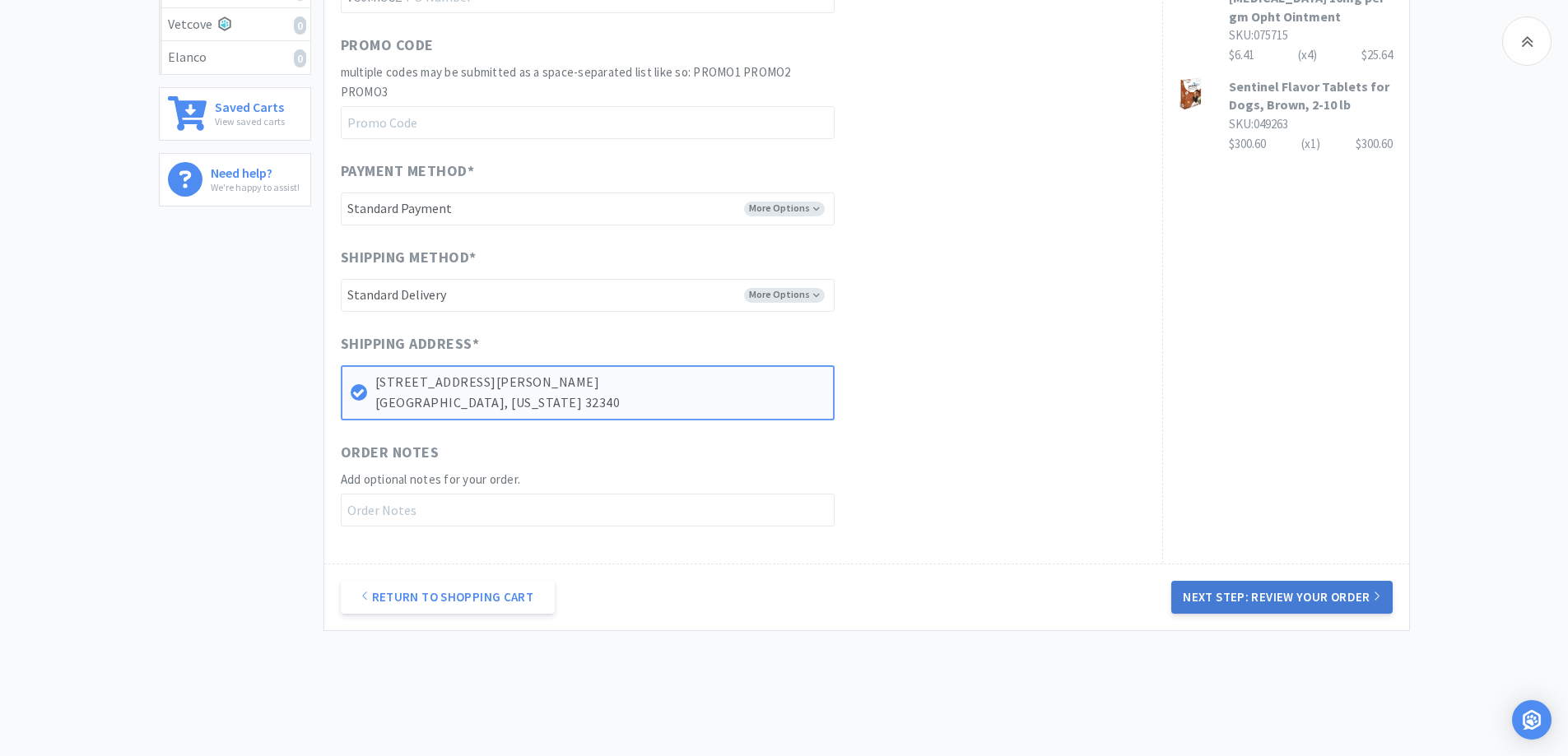
click at [1246, 595] on button "Next Step: Review Your Order" at bounding box center [1282, 597] width 221 height 33
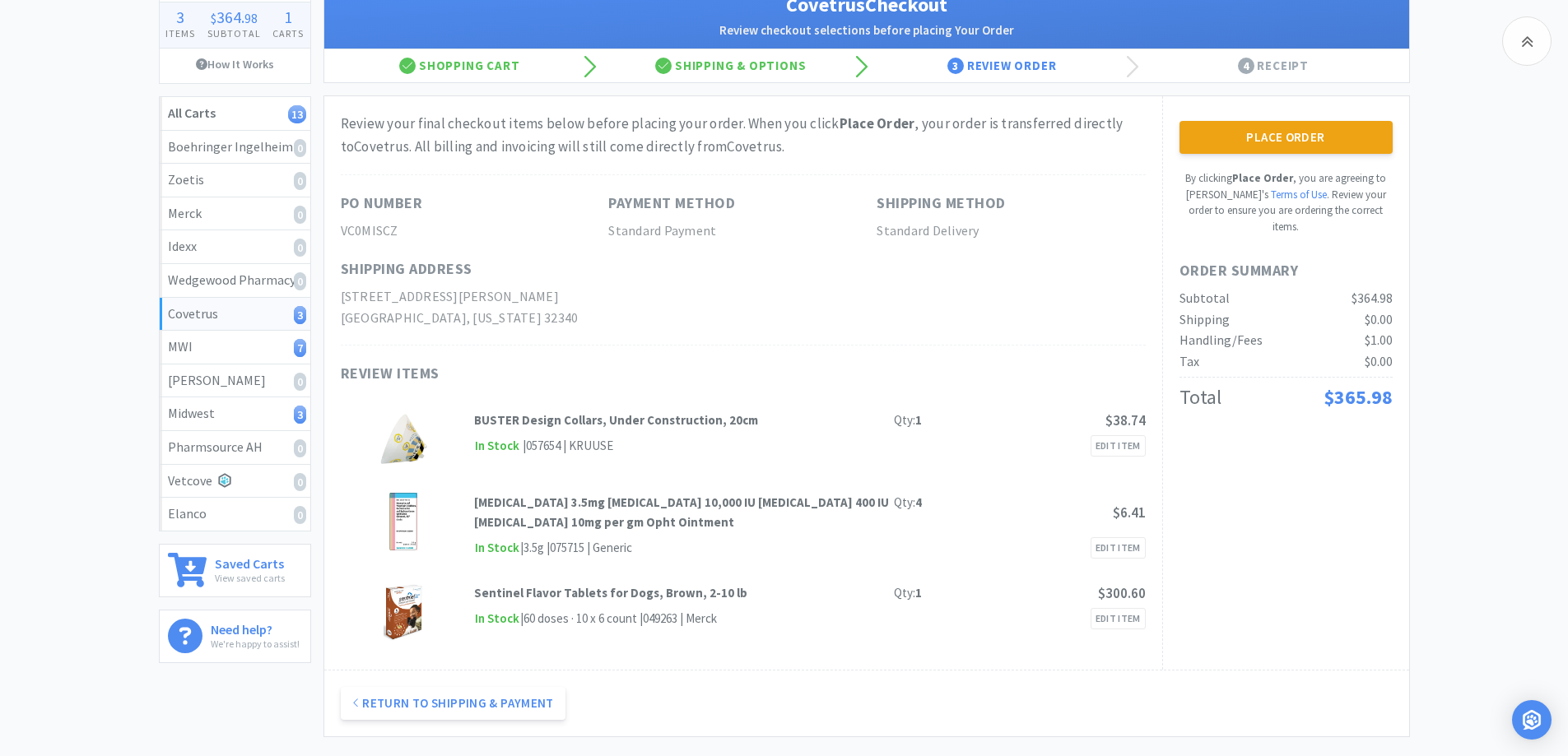
scroll to position [247, 0]
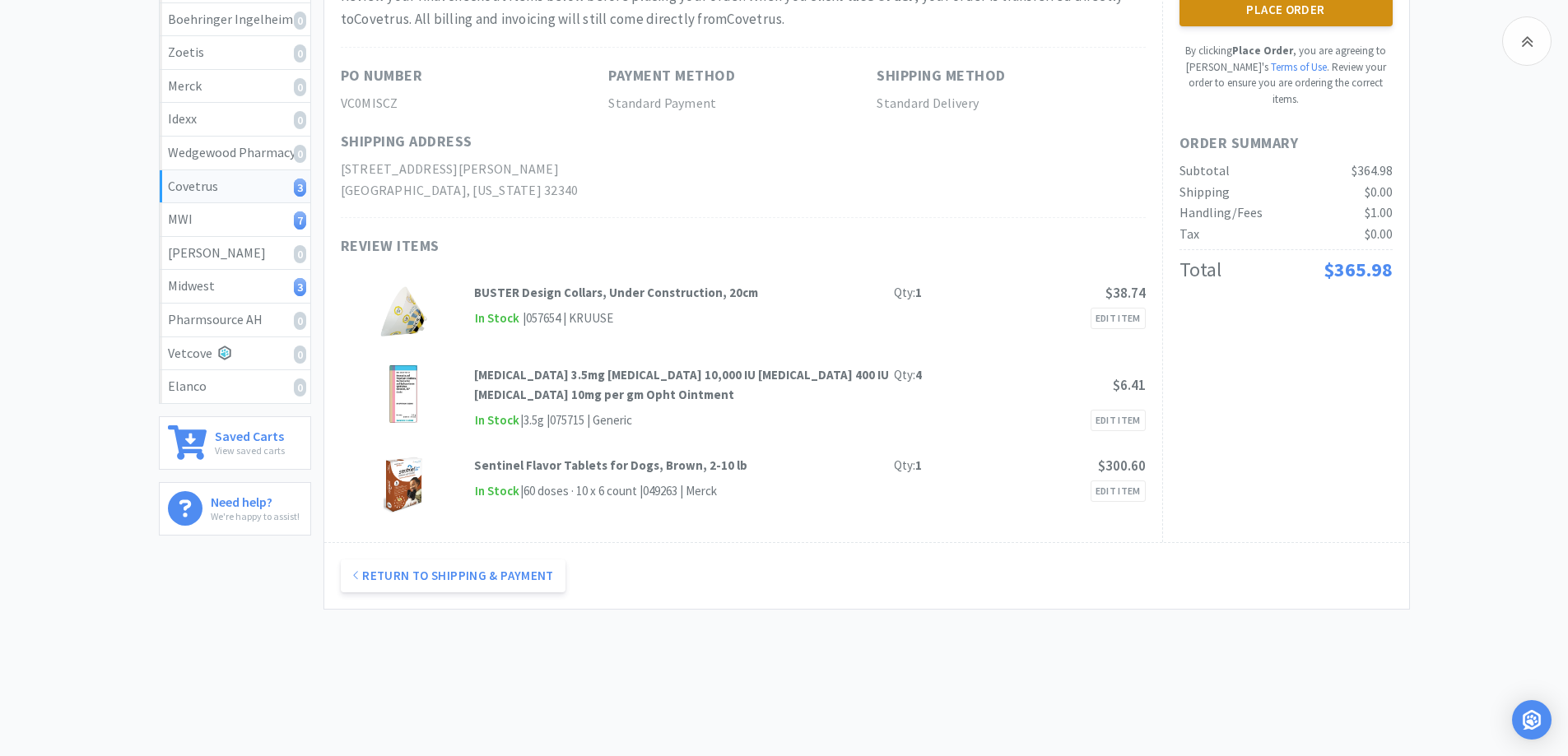
click at [1263, 12] on button "Place Order" at bounding box center [1286, 10] width 213 height 33
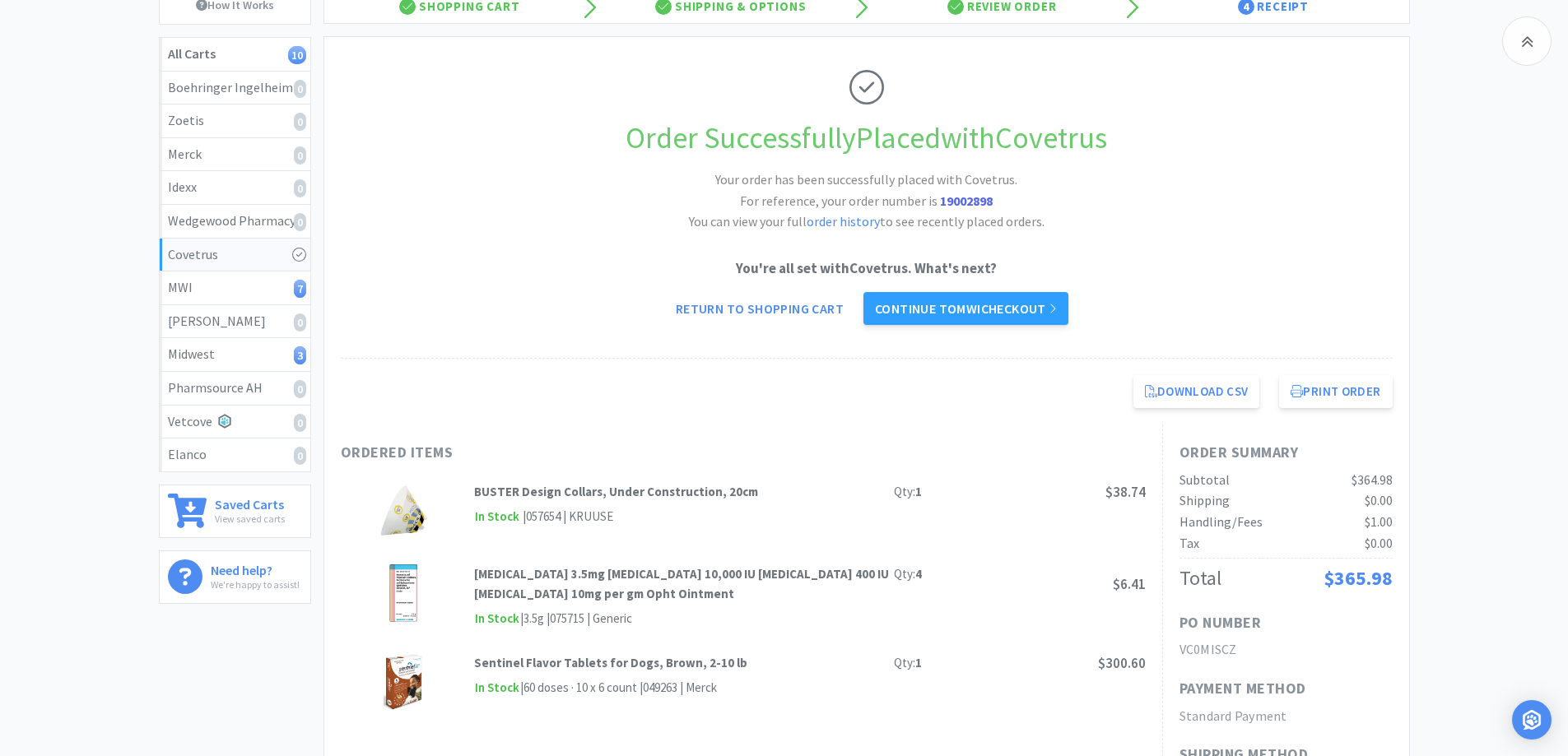
scroll to position [247, 0]
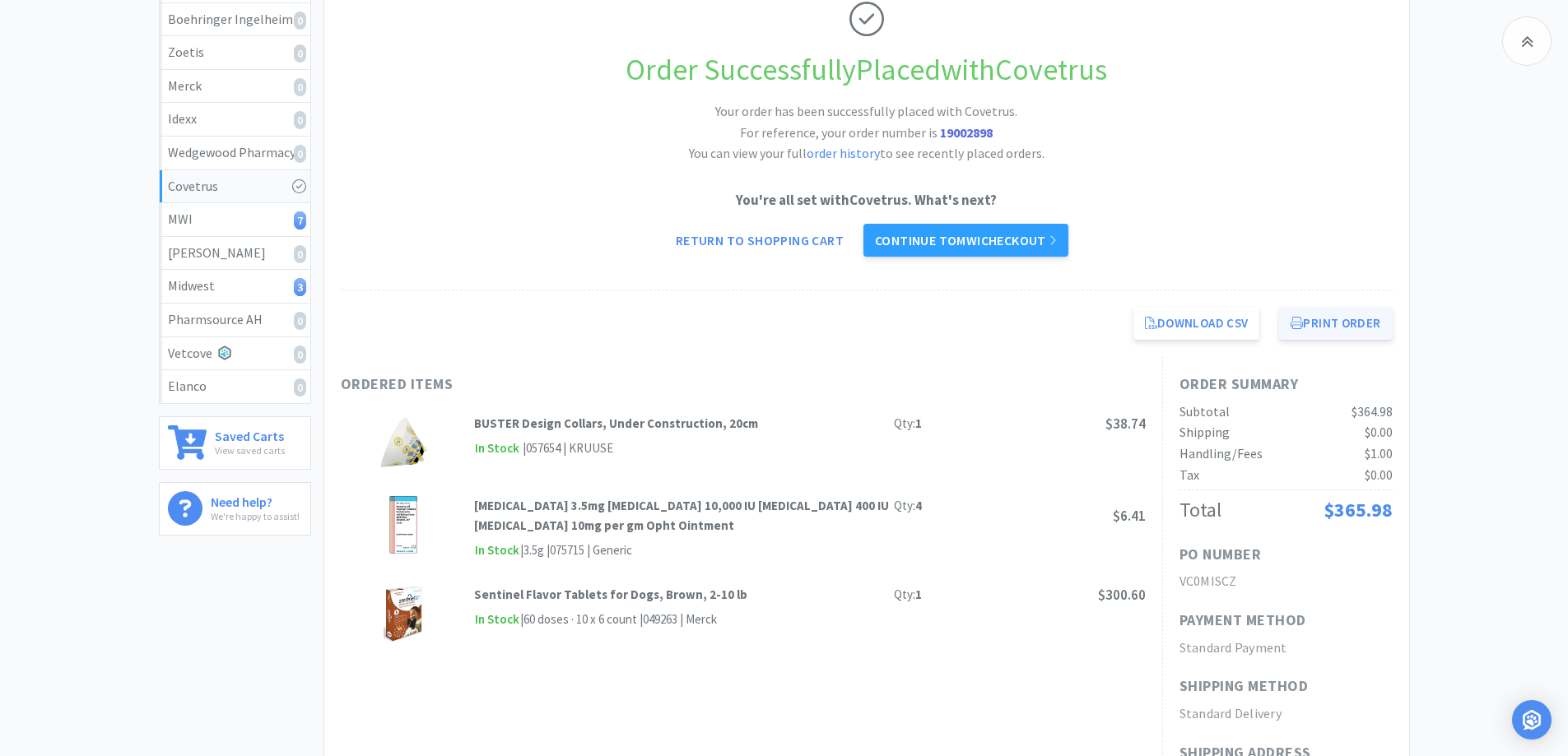
click at [1336, 317] on button "Print Order" at bounding box center [1336, 323] width 112 height 33
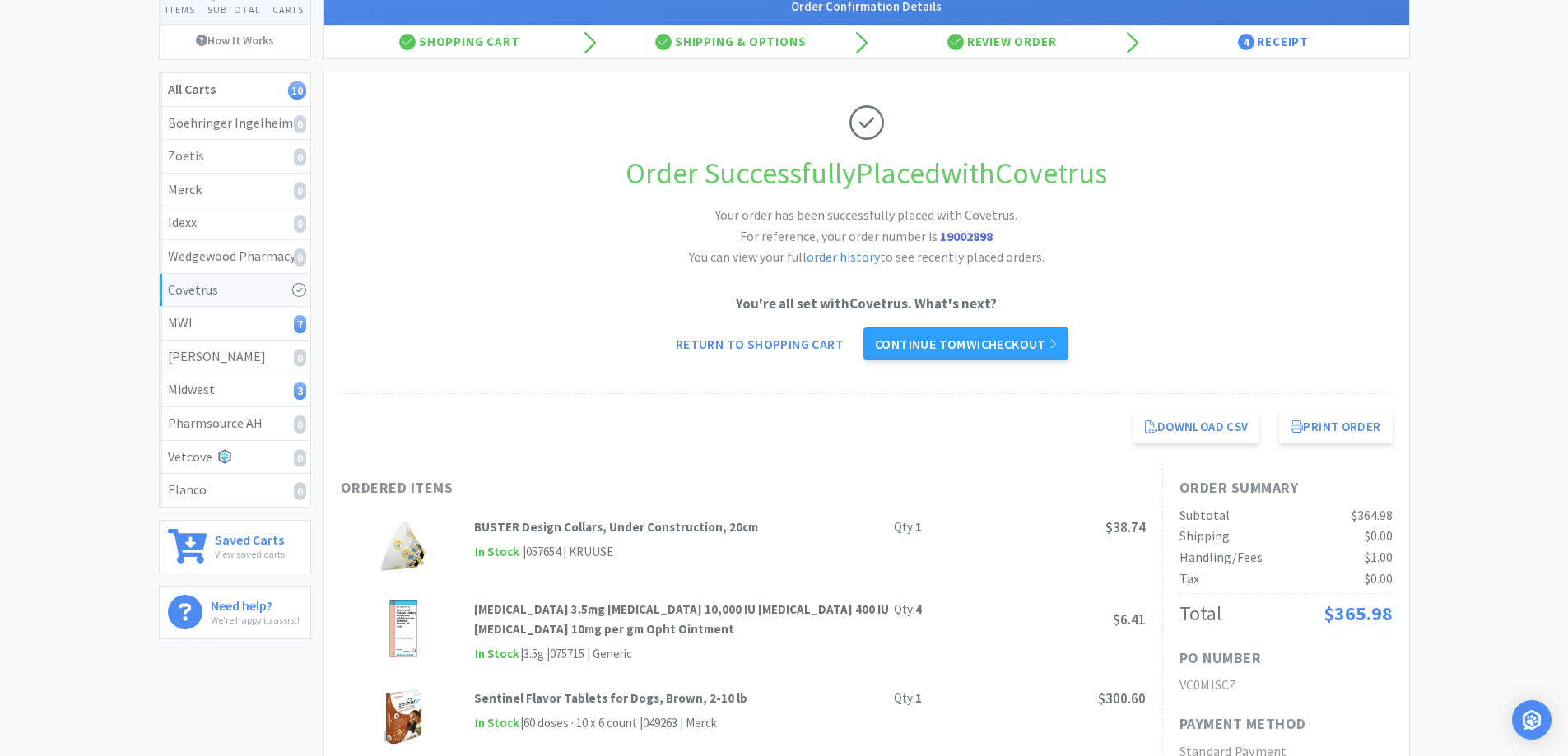
scroll to position [0, 0]
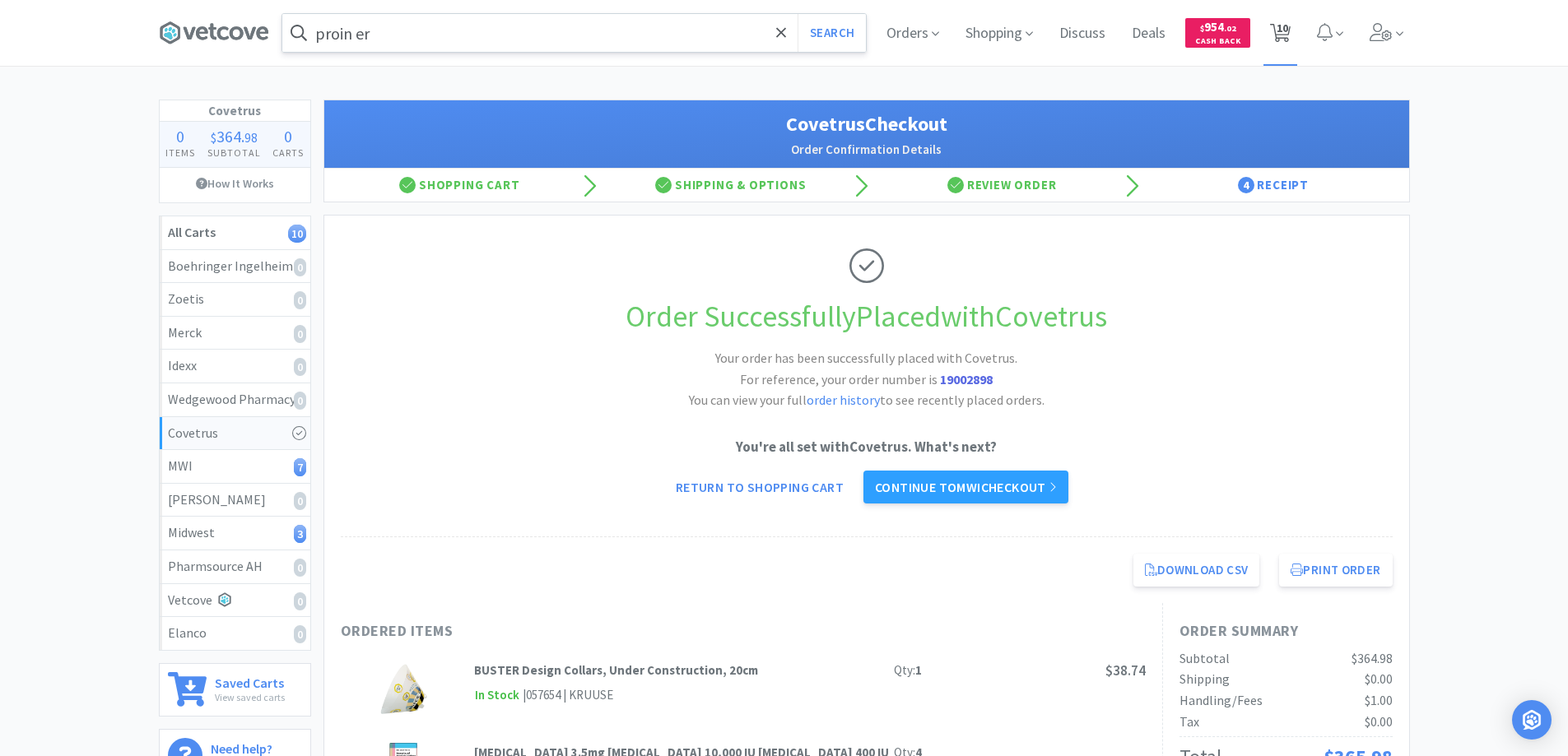
click at [1283, 29] on span "10" at bounding box center [1282, 28] width 11 height 66
select select "1"
select select "5"
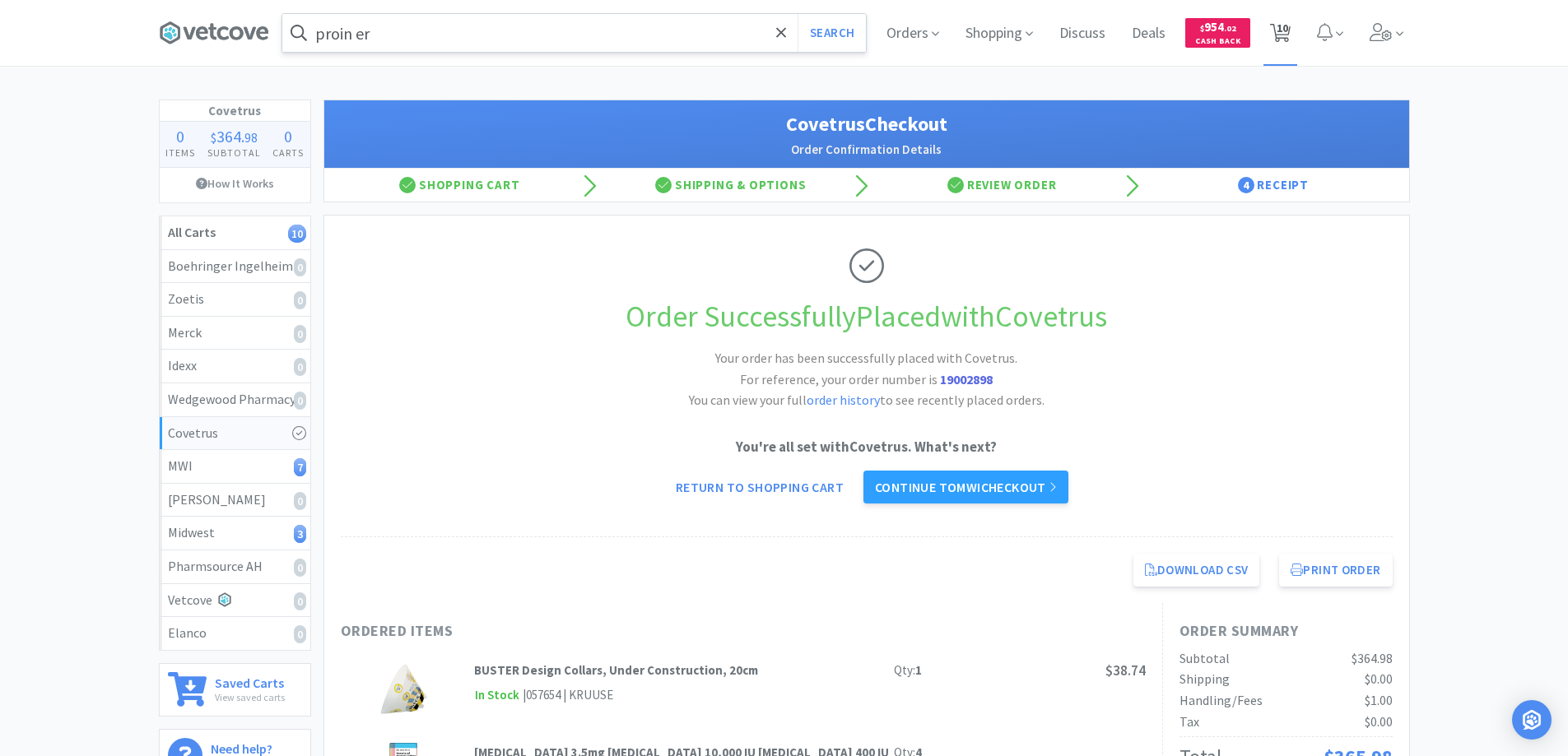
select select "2"
select select "1"
select select "2"
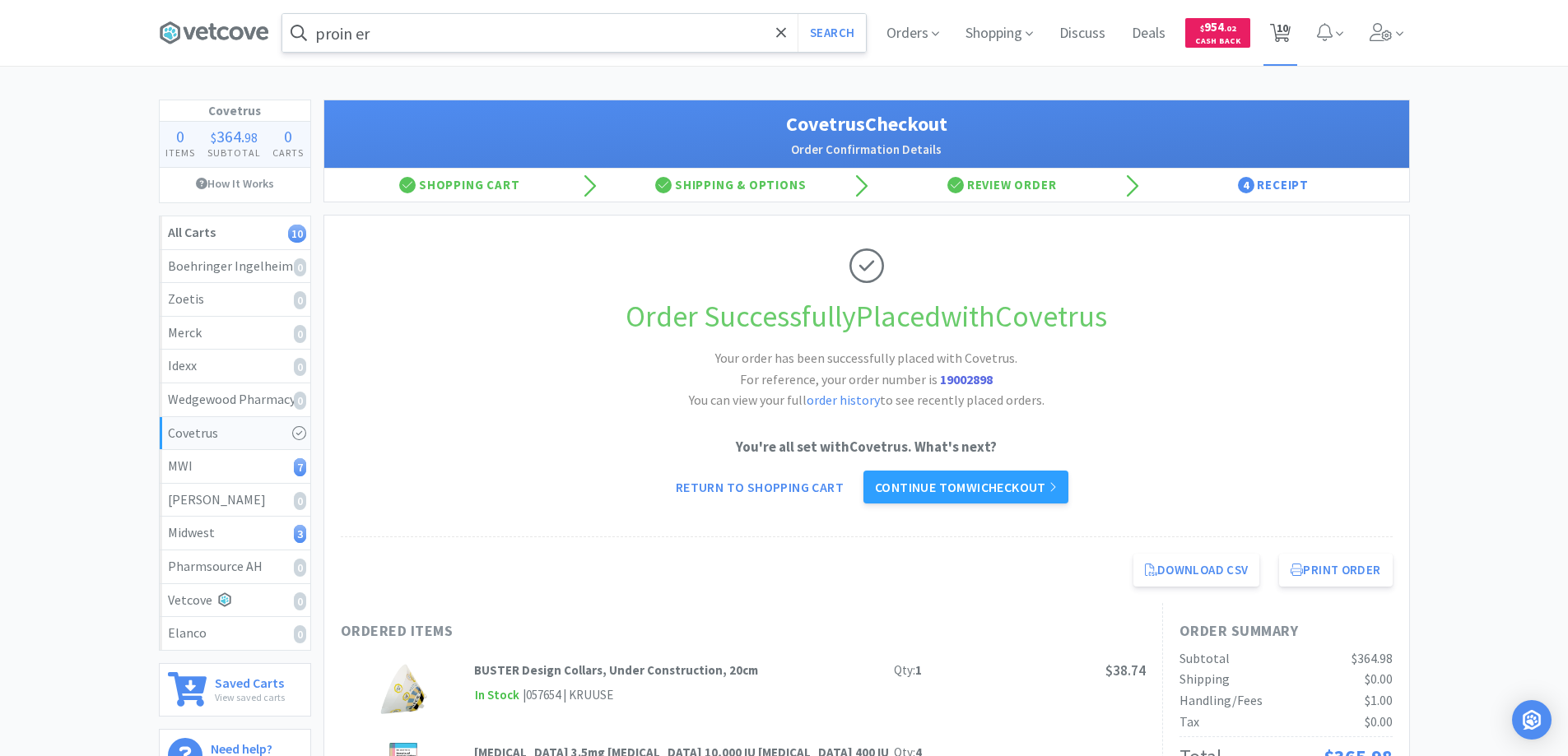
select select "2"
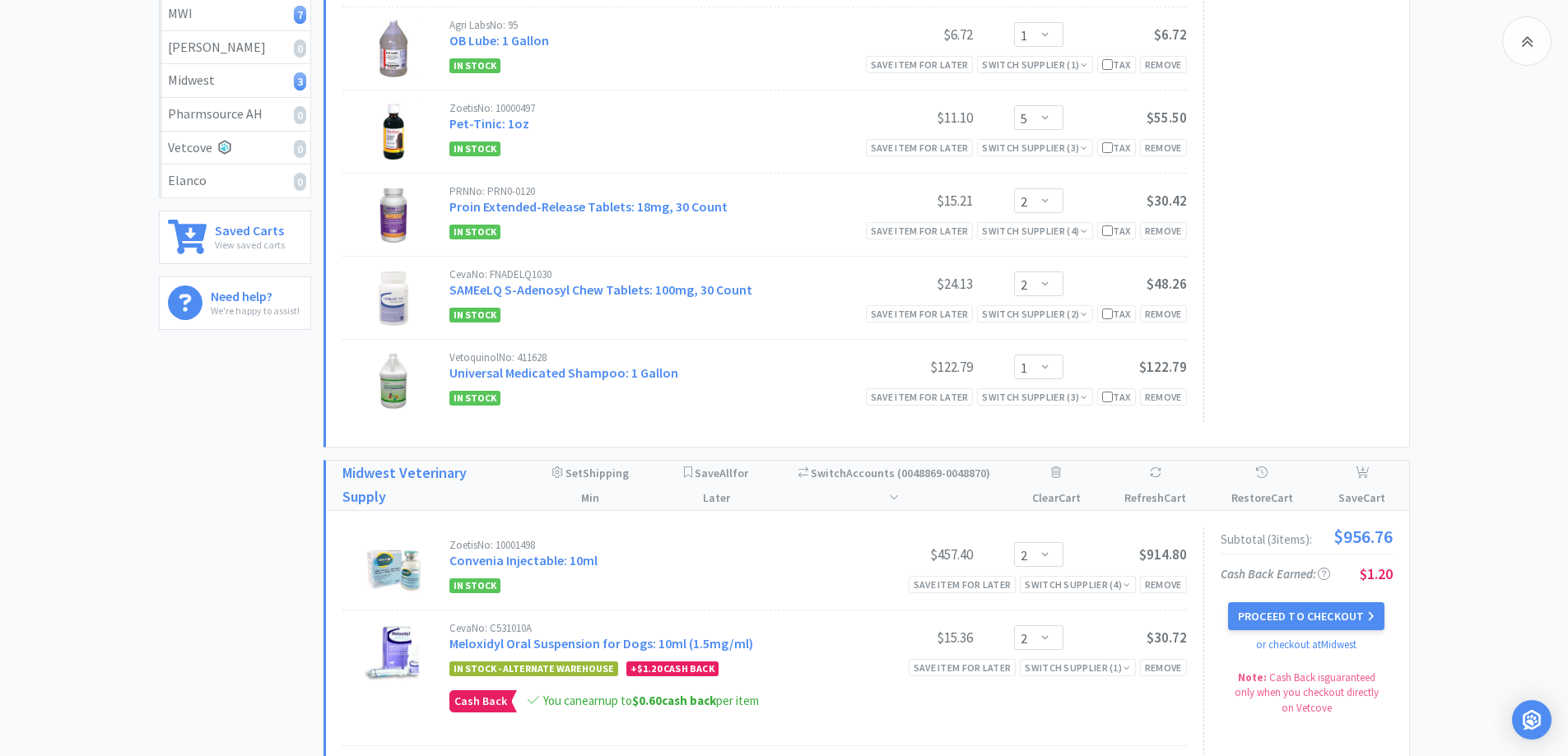
scroll to position [226, 0]
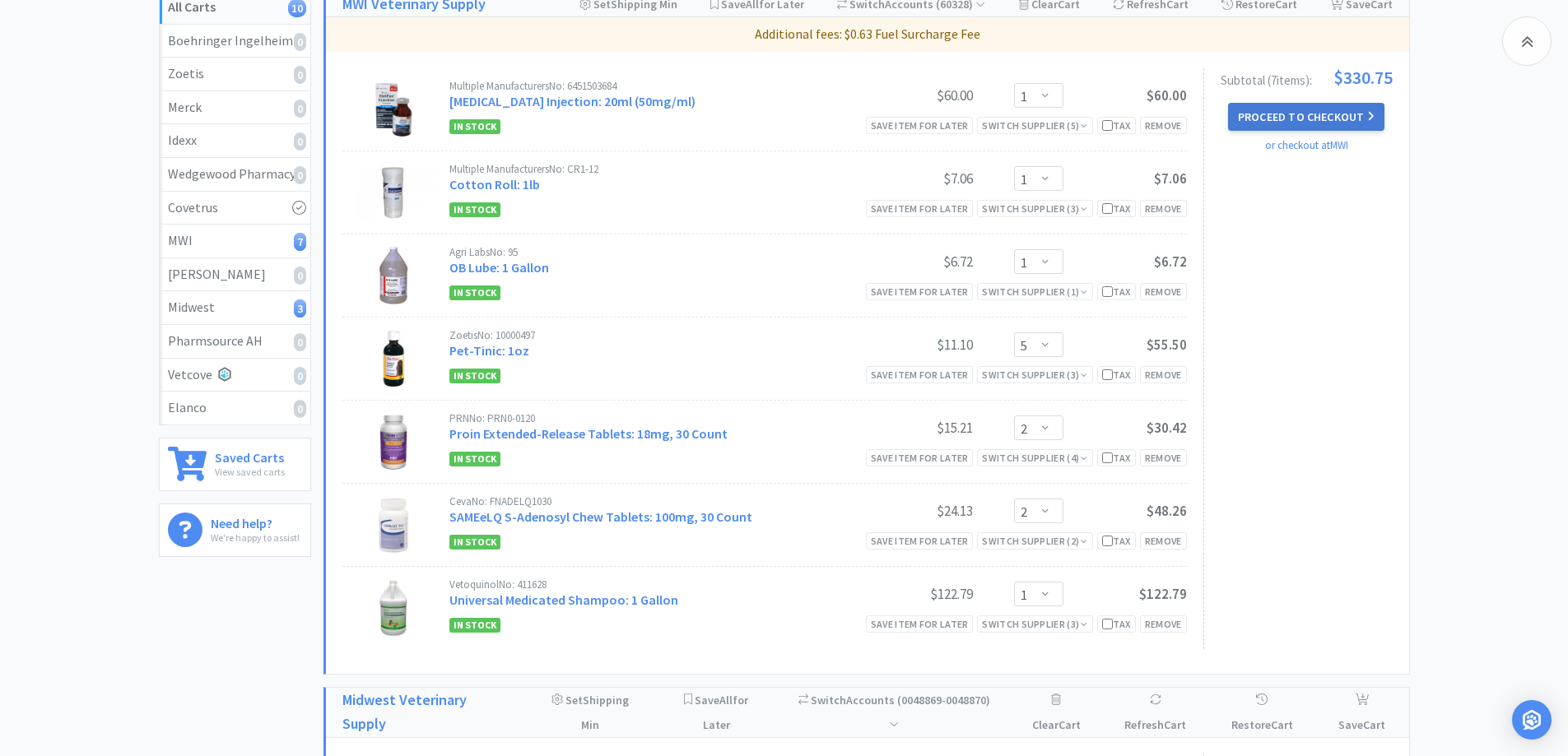
click at [1276, 114] on button "Proceed to Checkout" at bounding box center [1306, 116] width 156 height 28
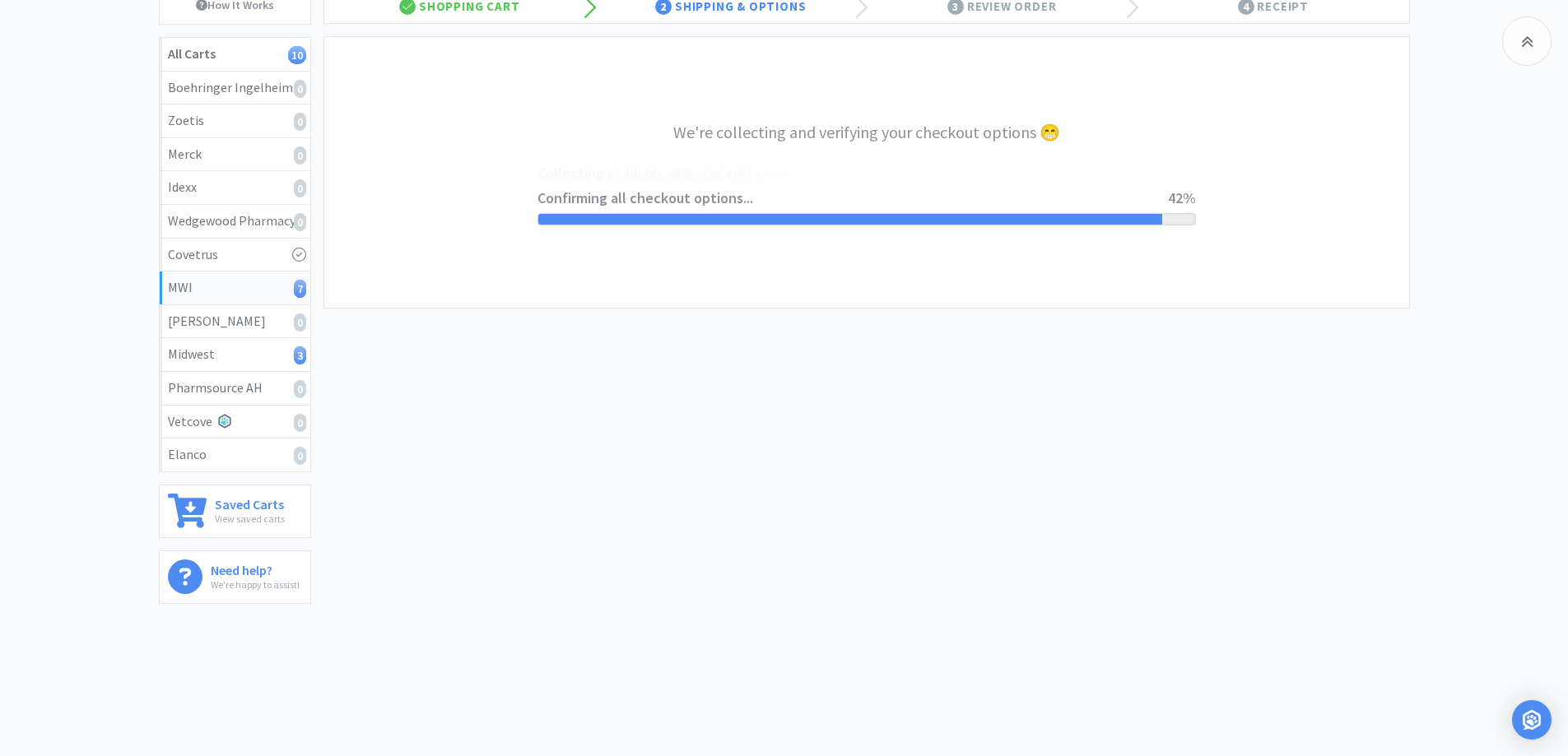
select select "STD_"
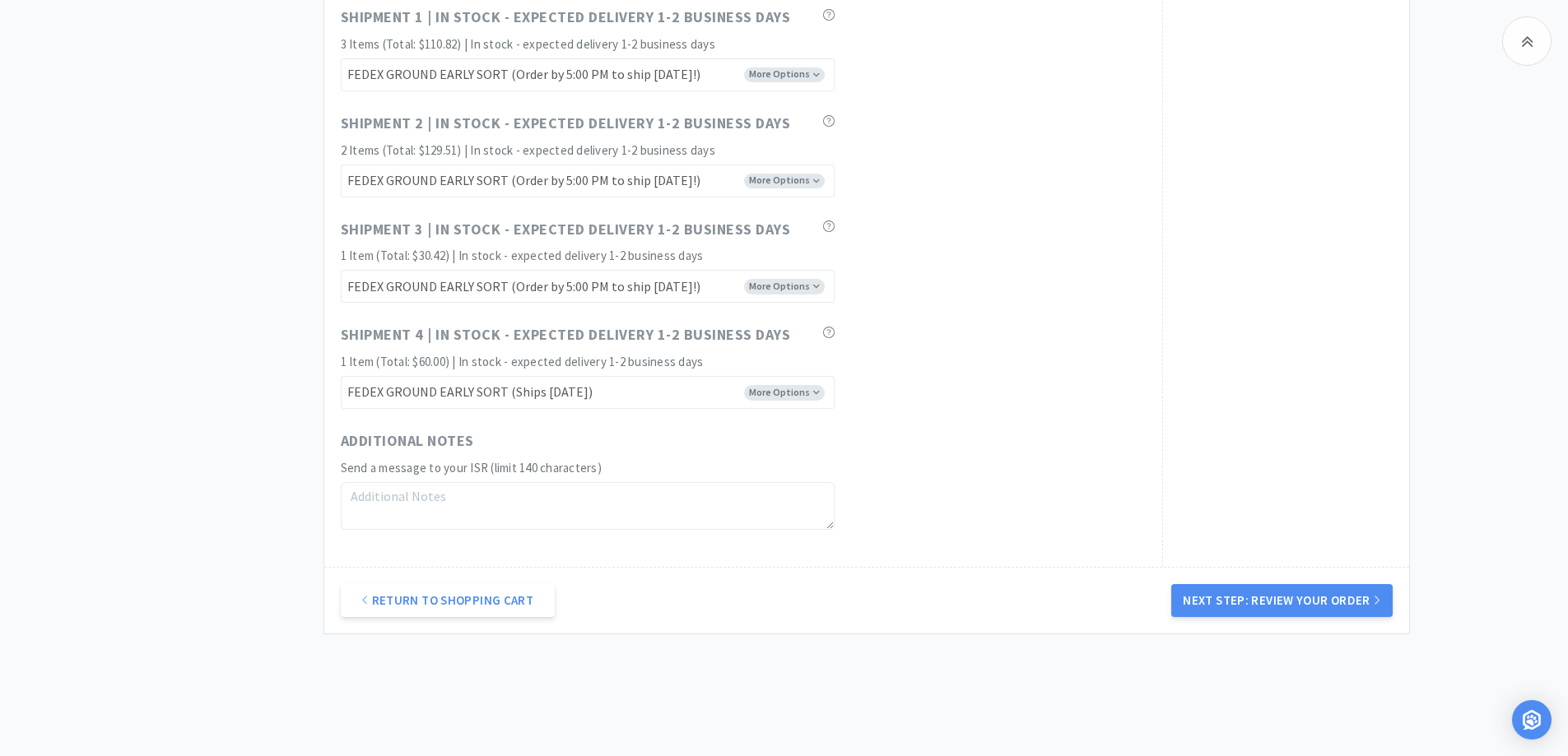
scroll to position [1234, 0]
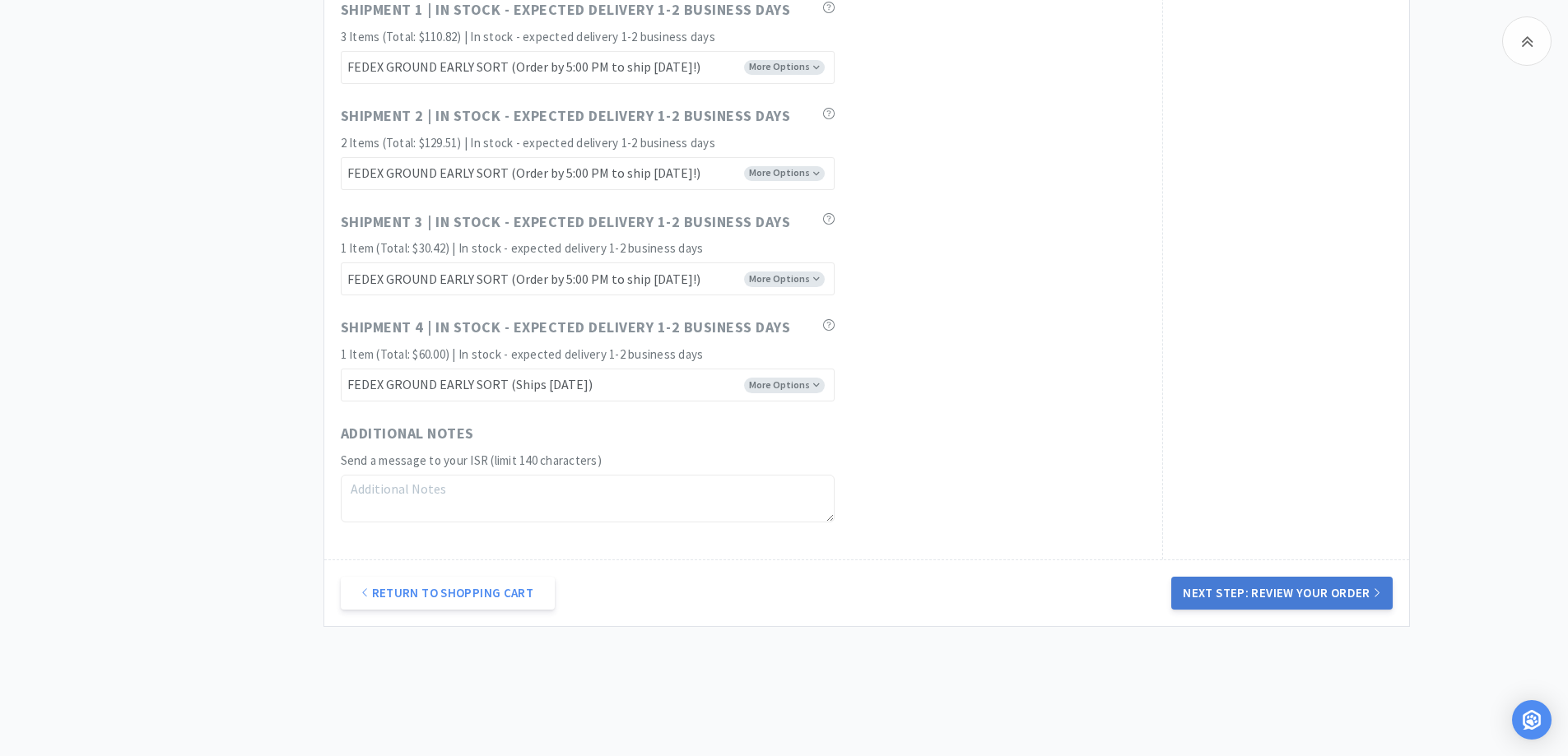
click at [1279, 592] on button "Next Step: Review Your Order" at bounding box center [1282, 593] width 221 height 33
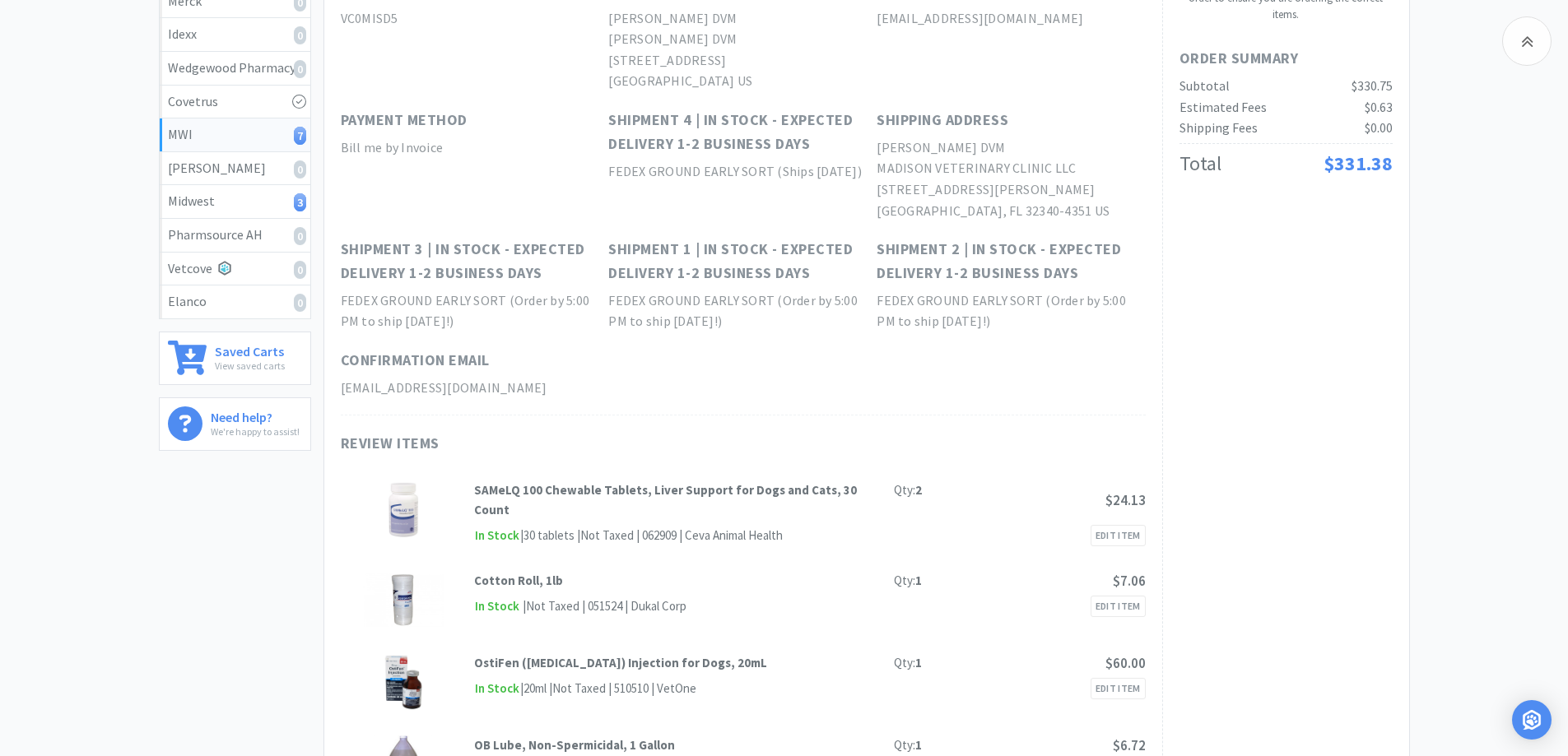
scroll to position [0, 0]
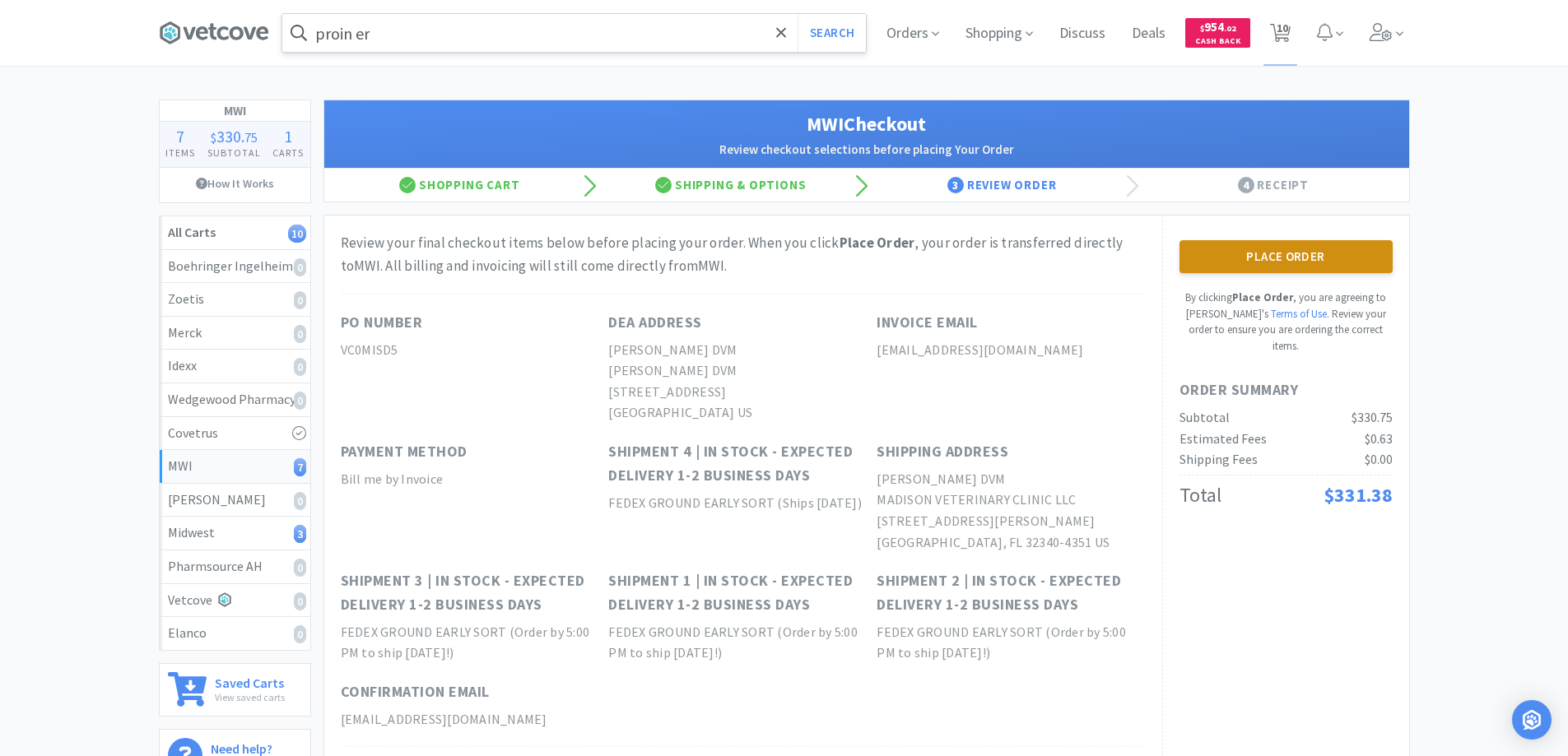
click at [1263, 251] on button "Place Order" at bounding box center [1286, 256] width 213 height 33
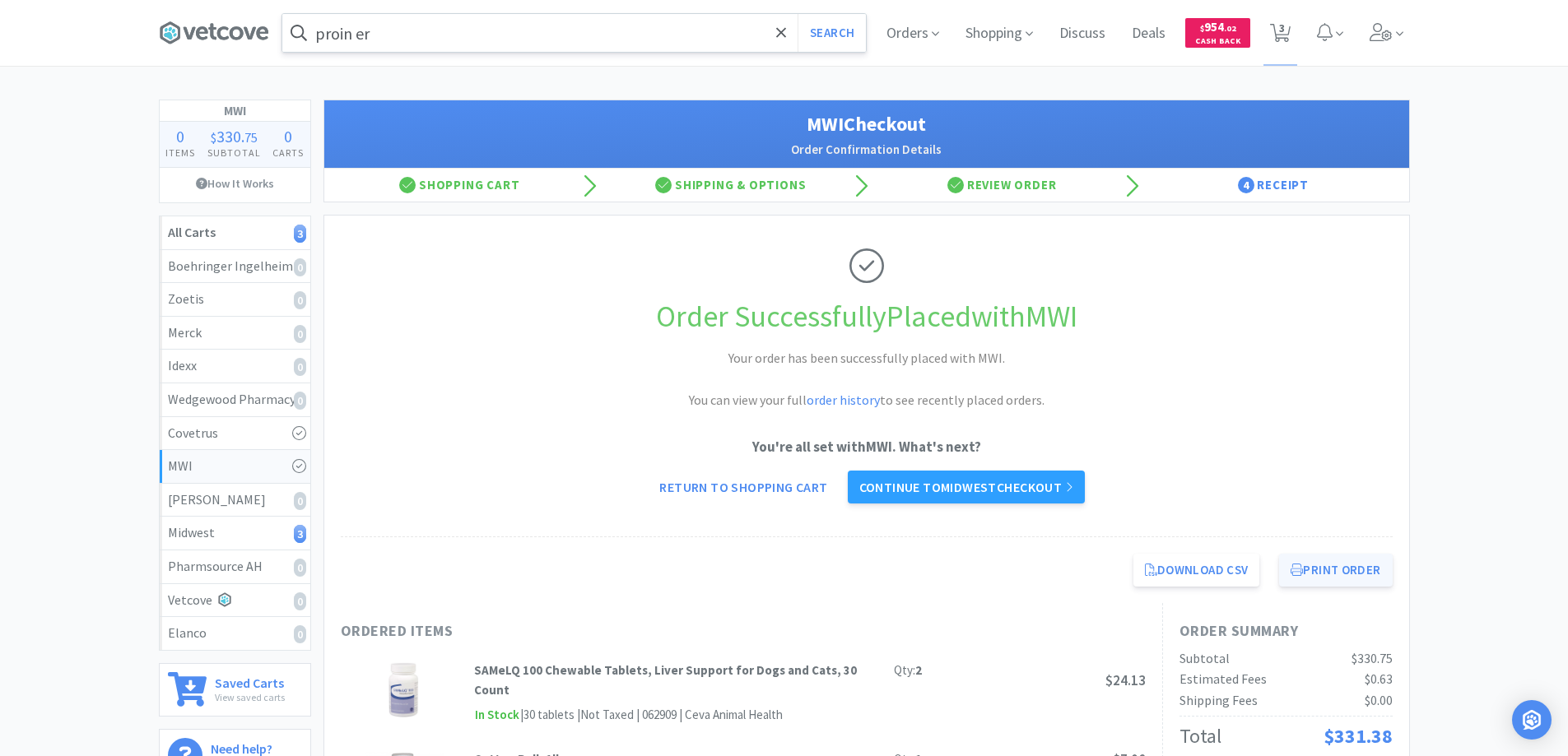
click at [1323, 568] on button "Print Order" at bounding box center [1336, 570] width 112 height 33
click at [953, 485] on link "Continue to Midwest checkout" at bounding box center [966, 487] width 237 height 33
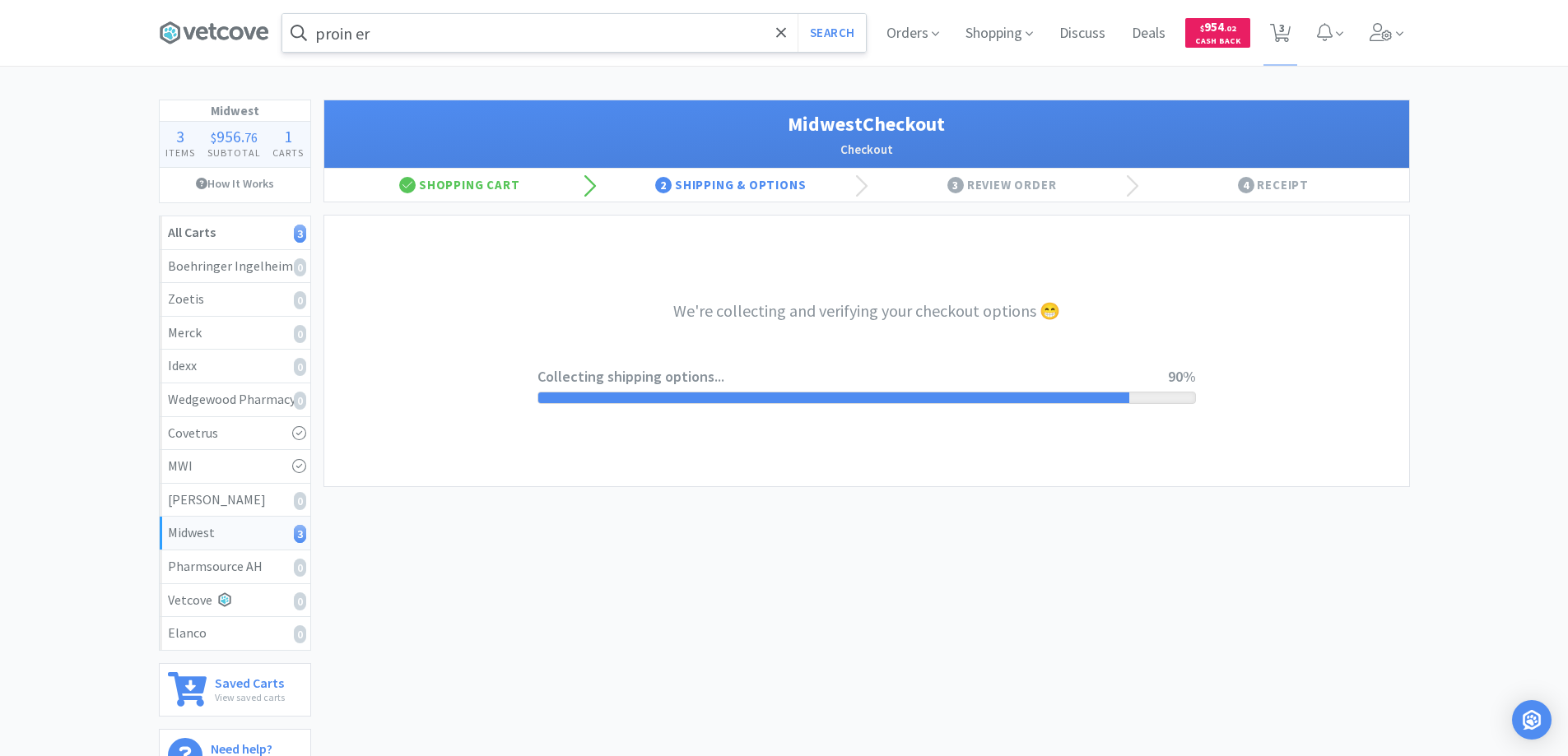
select select "3"
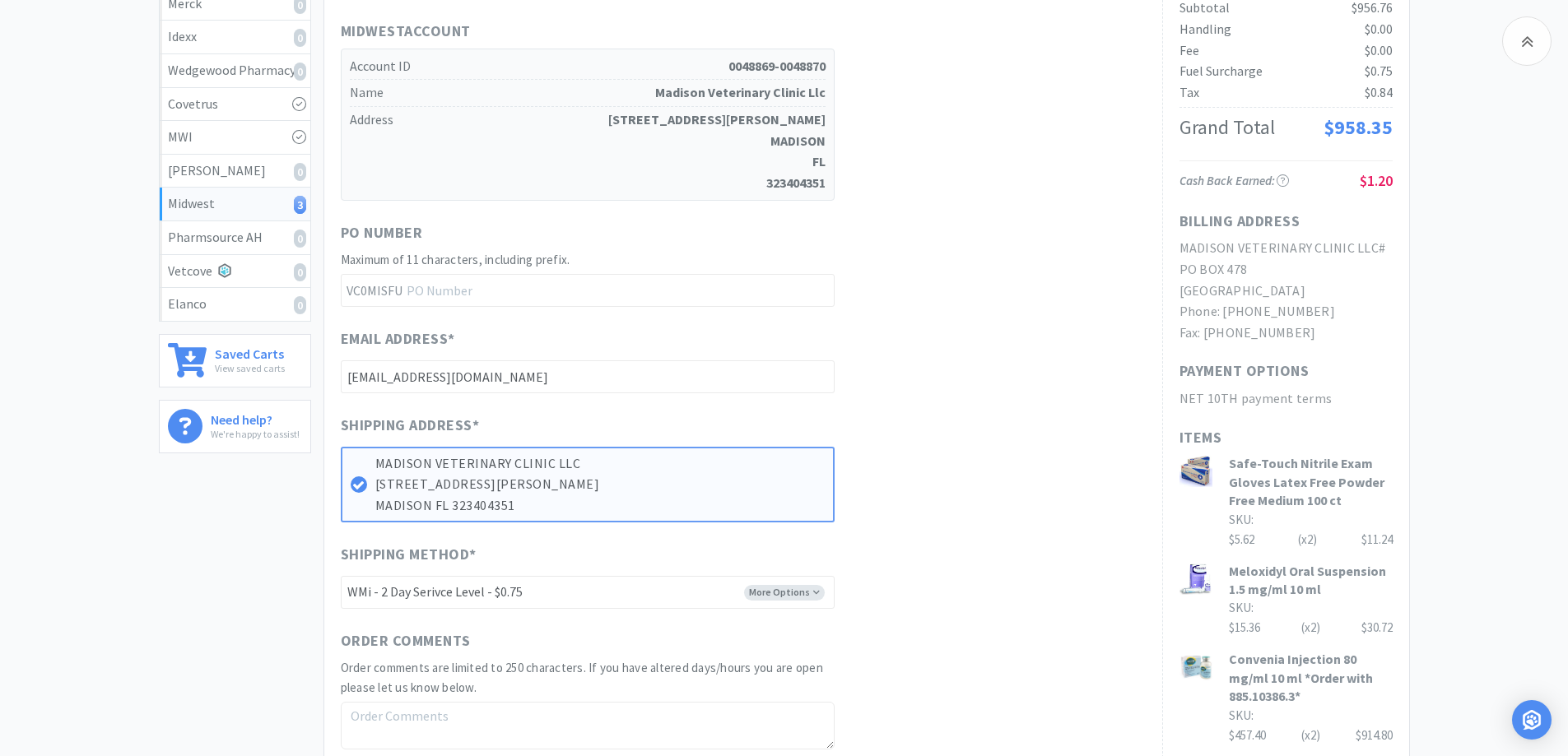
scroll to position [596, 0]
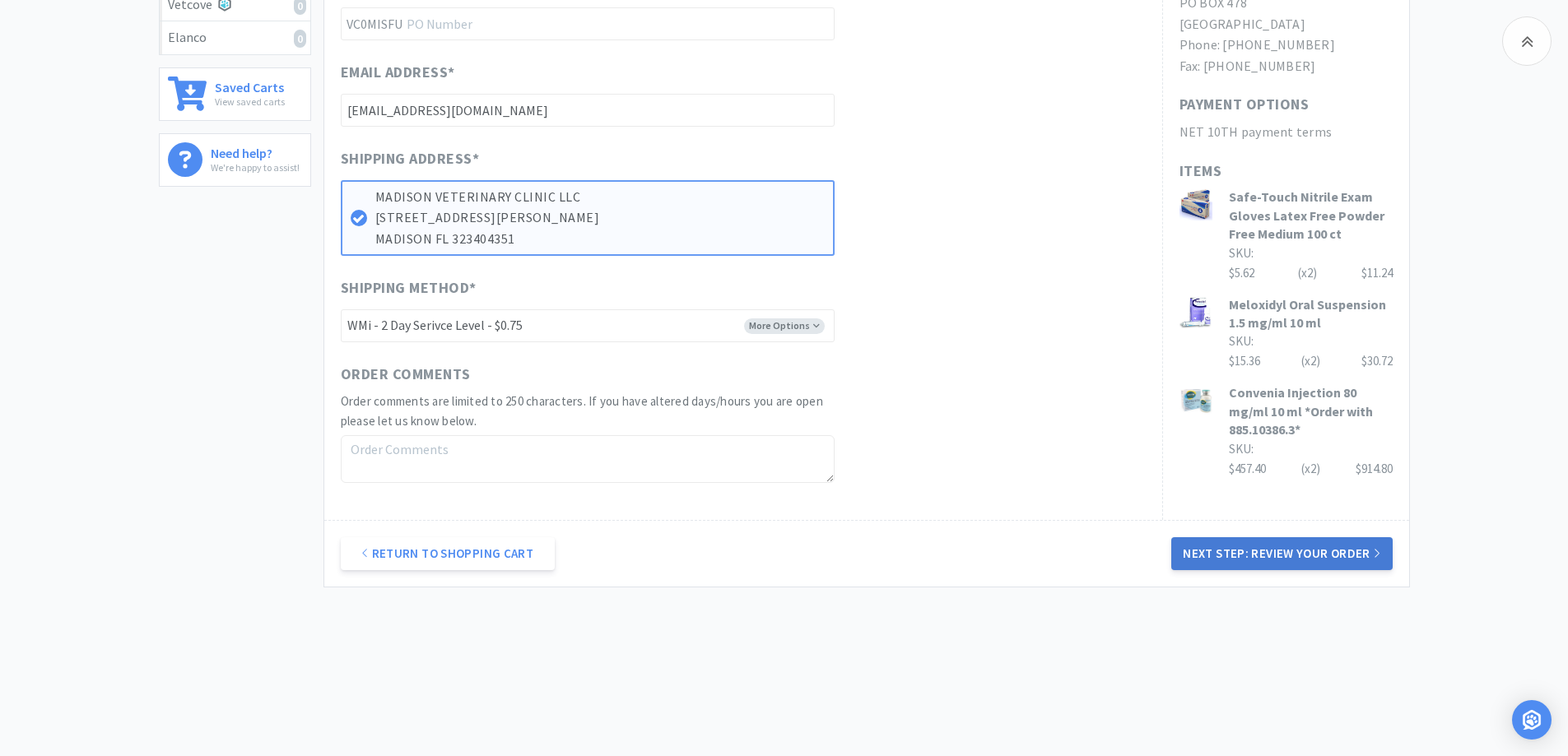
click at [1262, 550] on button "Next Step: Review Your Order" at bounding box center [1282, 553] width 221 height 33
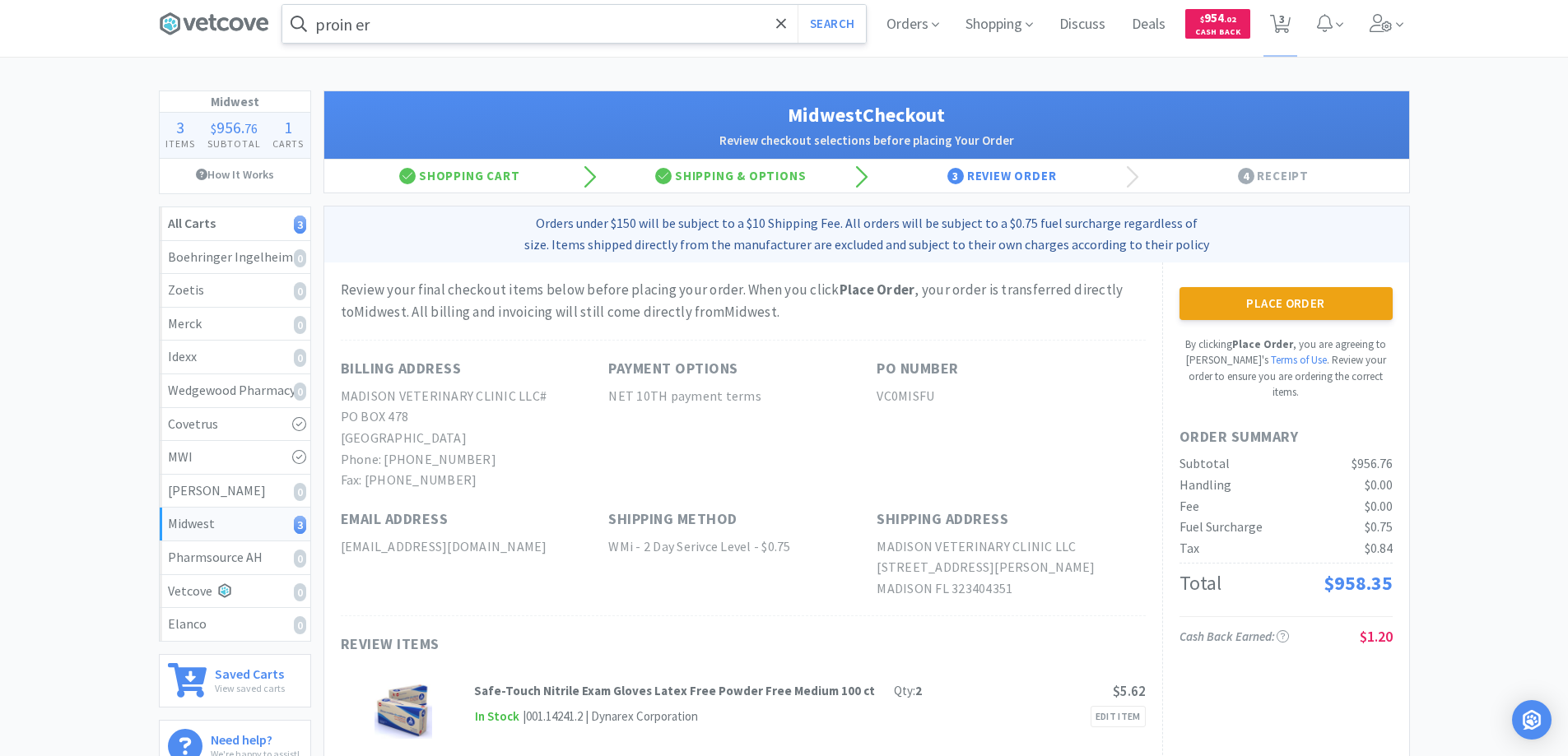
scroll to position [0, 0]
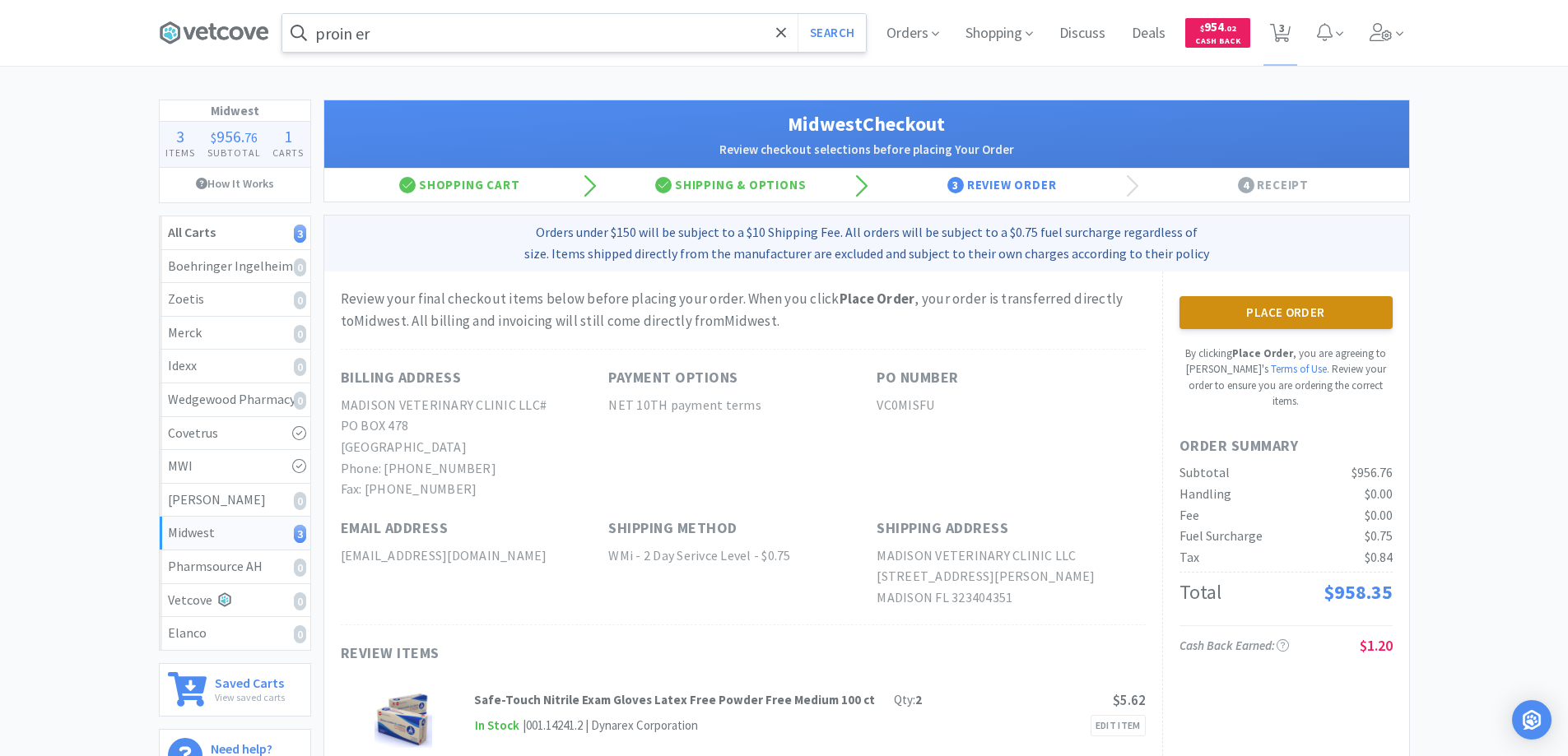
click at [1262, 309] on button "Place Order" at bounding box center [1286, 312] width 213 height 33
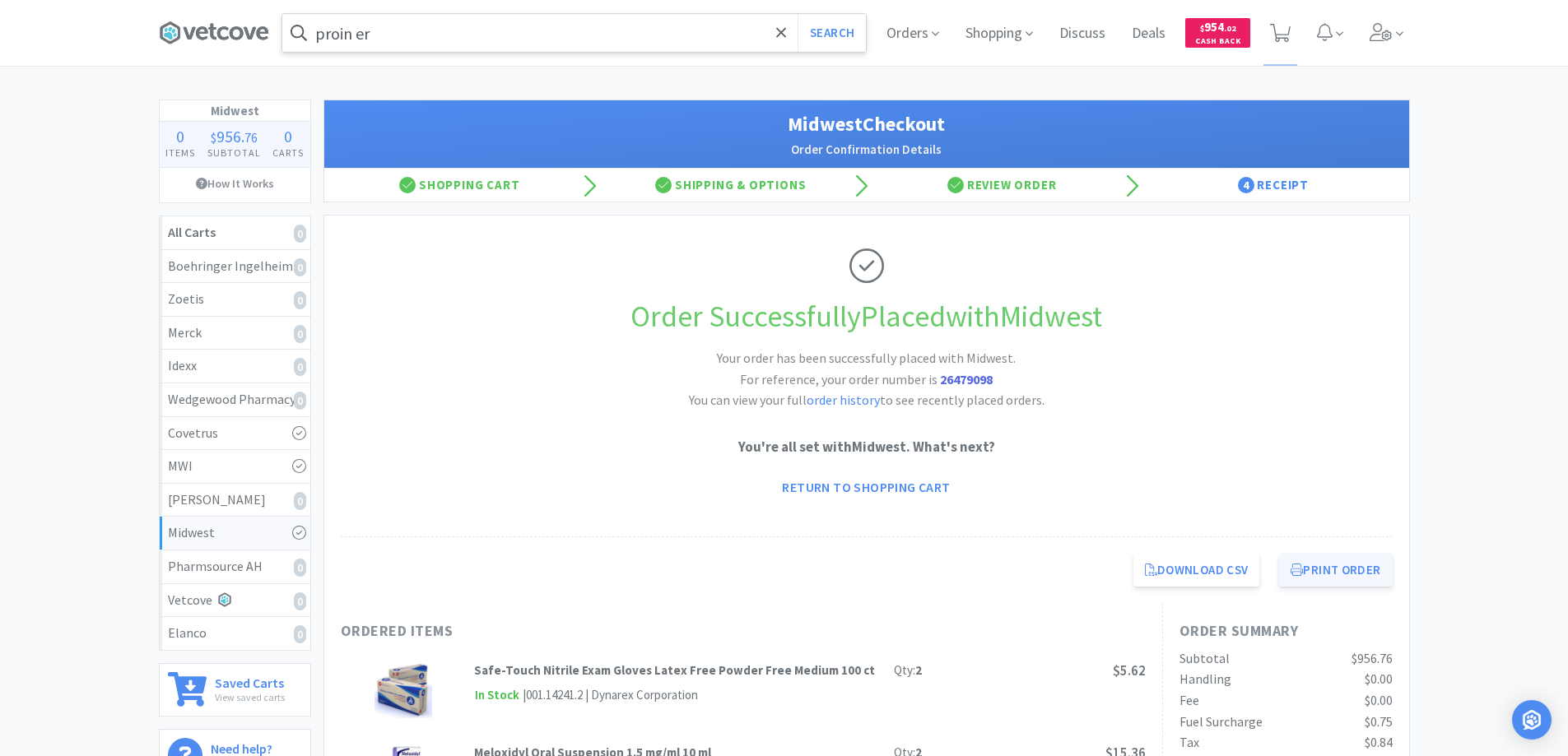
click at [1318, 567] on button "Print Order" at bounding box center [1336, 570] width 112 height 33
click at [231, 39] on icon at bounding box center [214, 33] width 111 height 25
